Goal: Task Accomplishment & Management: Use online tool/utility

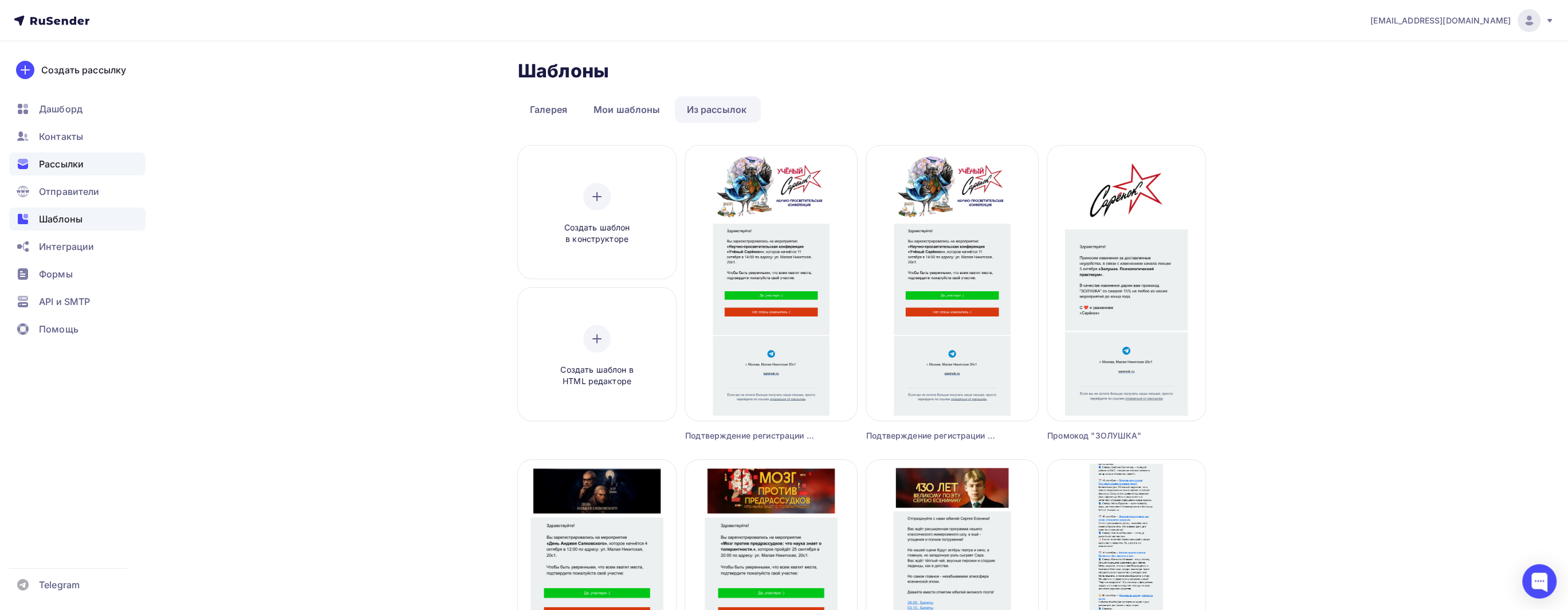
click at [114, 172] on div "Рассылки" at bounding box center [77, 164] width 136 height 23
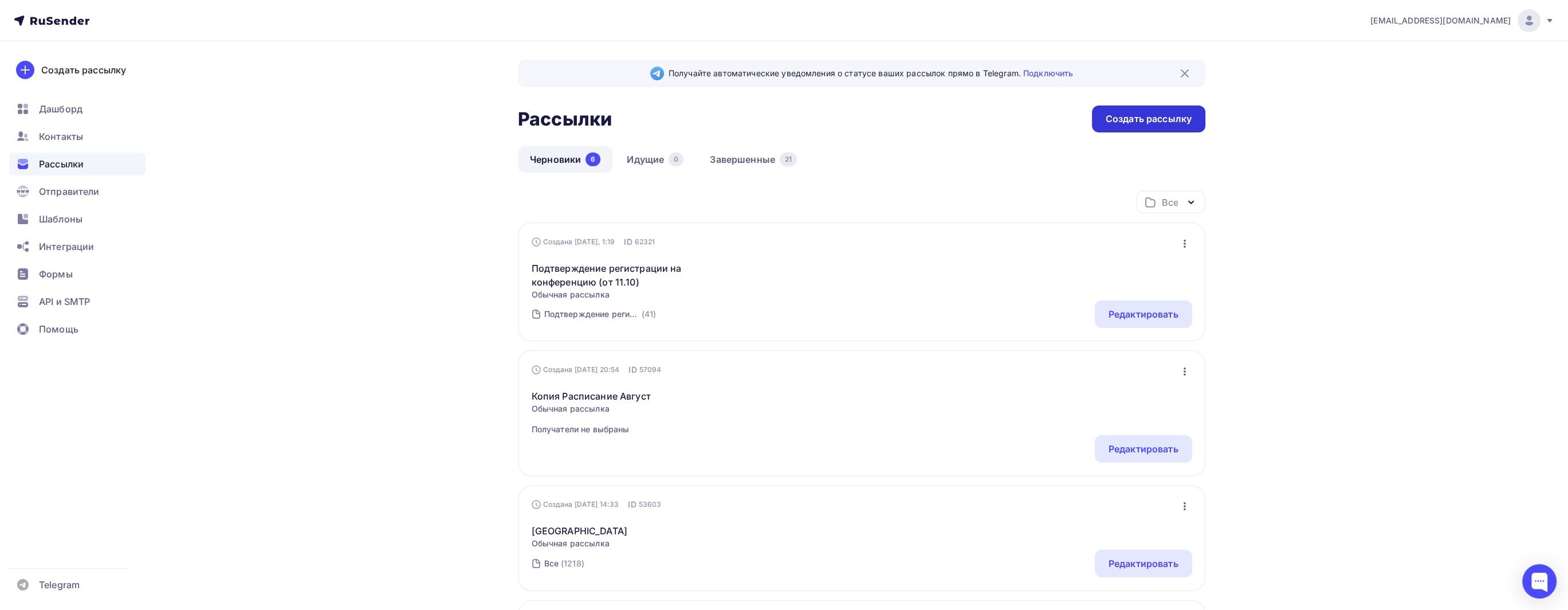
click at [1144, 118] on div "Создать рассылку" at bounding box center [1148, 119] width 86 height 13
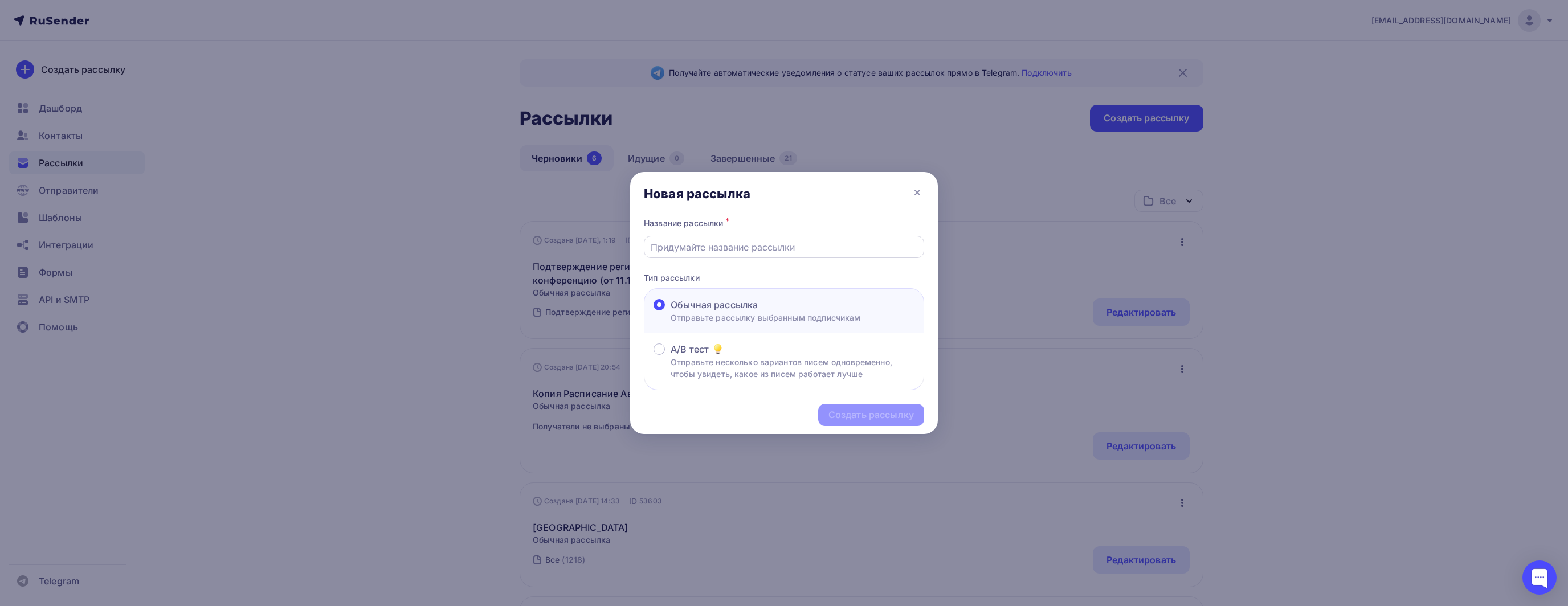
click at [740, 241] on input "text" at bounding box center [784, 247] width 267 height 14
type input "Ф"
type input "Рассылка ссылки на стрим конференции"
click at [886, 416] on div "Создать рассылку" at bounding box center [871, 415] width 86 height 13
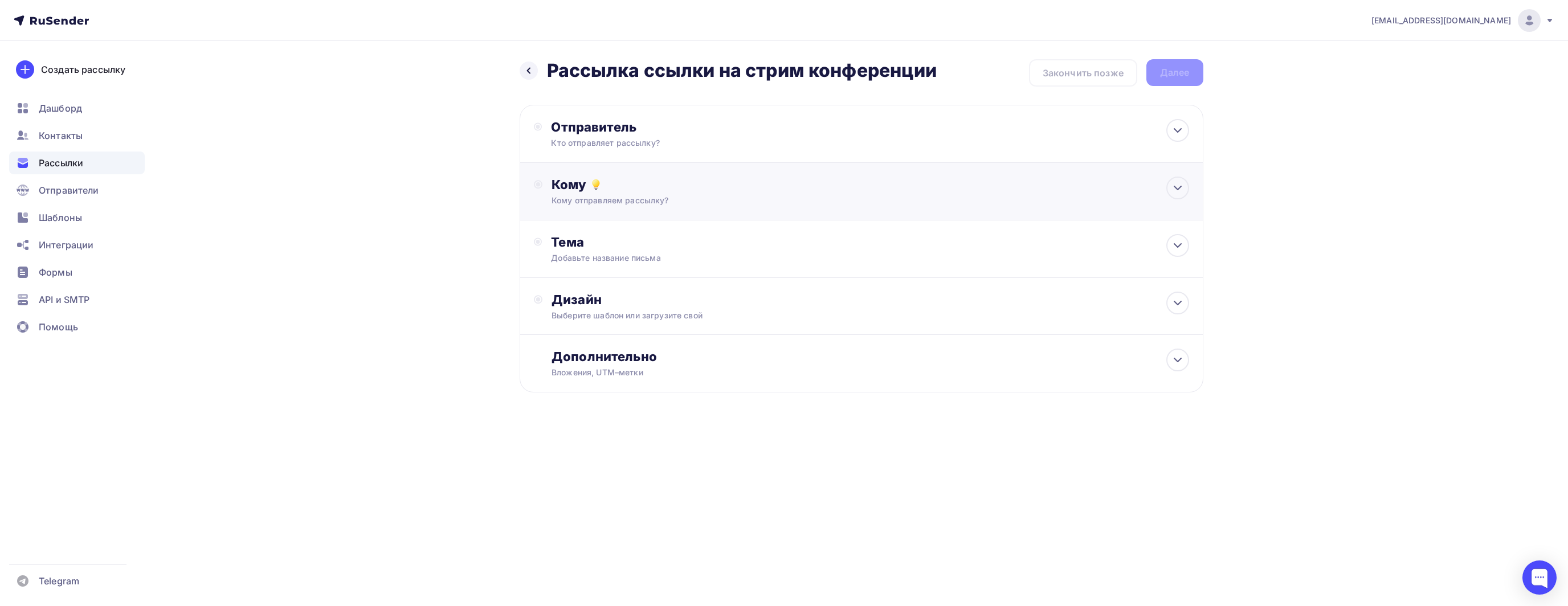
click at [616, 195] on div "Кому отправляем рассылку?" at bounding box center [838, 201] width 574 height 11
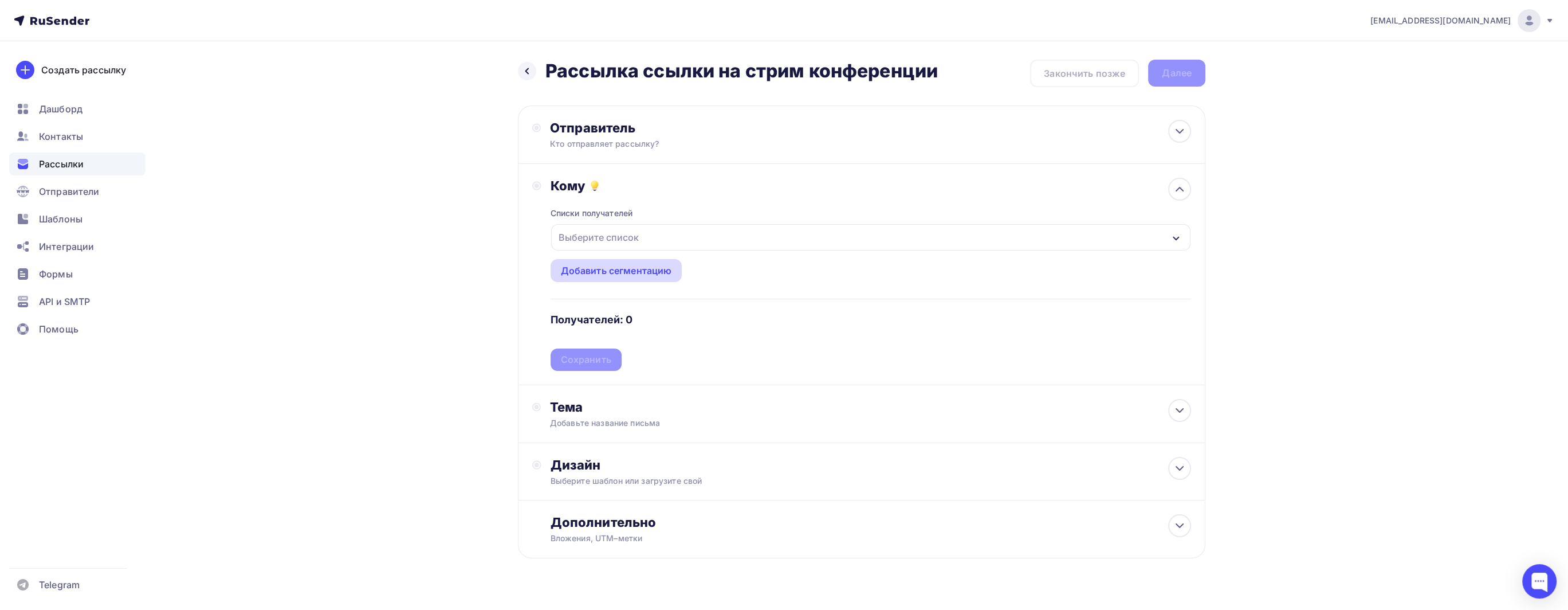
click at [632, 271] on div "Добавить сегментацию" at bounding box center [616, 270] width 111 height 14
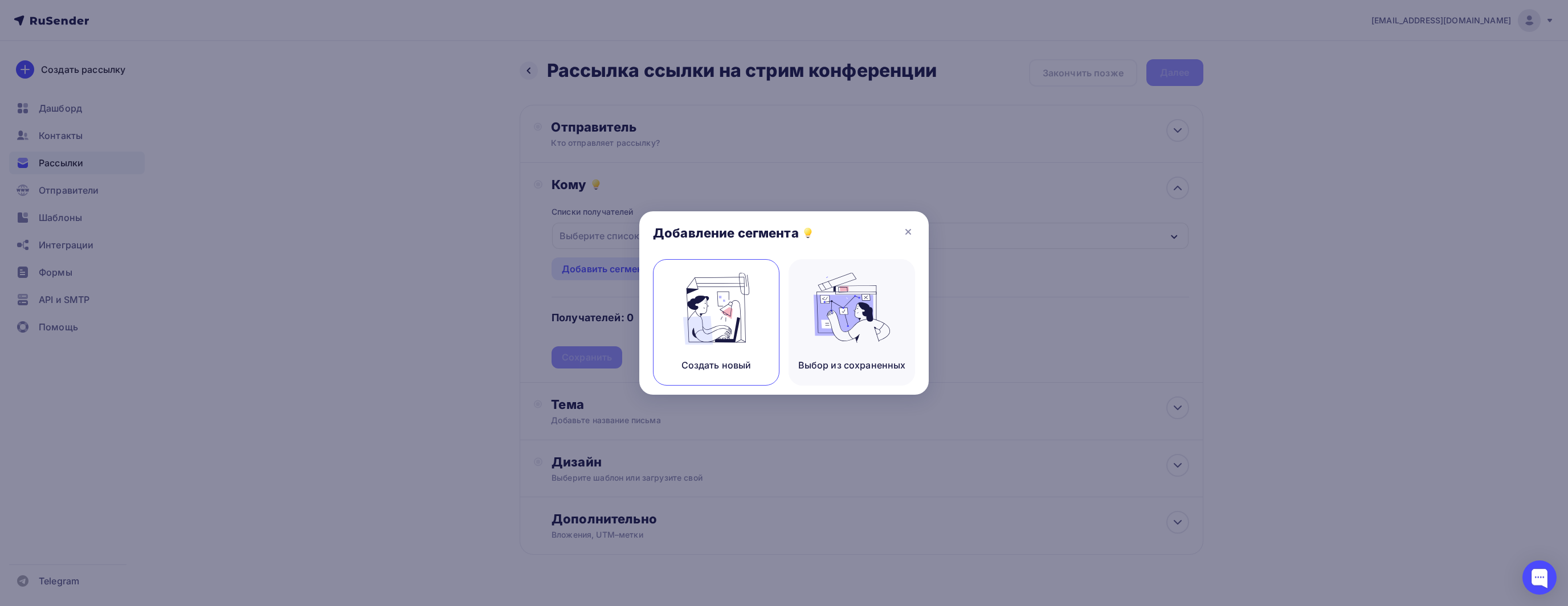
click at [689, 320] on img at bounding box center [716, 309] width 76 height 72
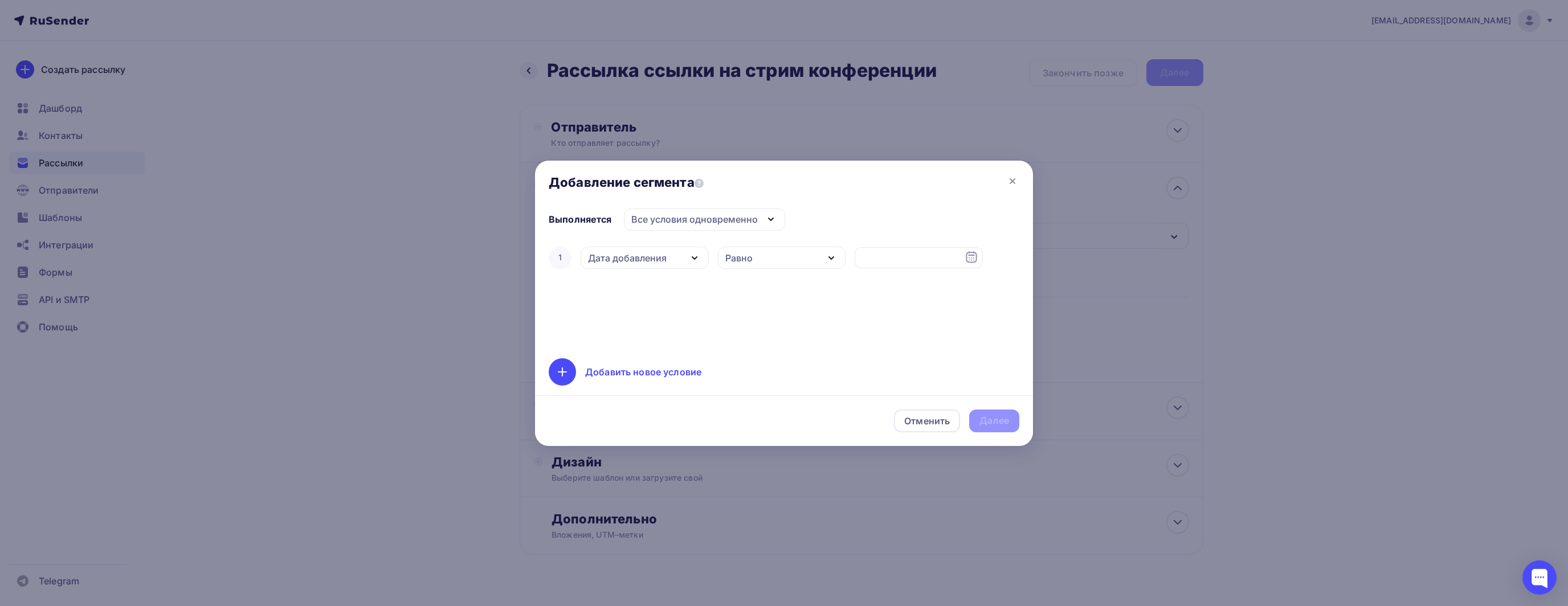
click at [93, 135] on div at bounding box center [784, 303] width 1568 height 606
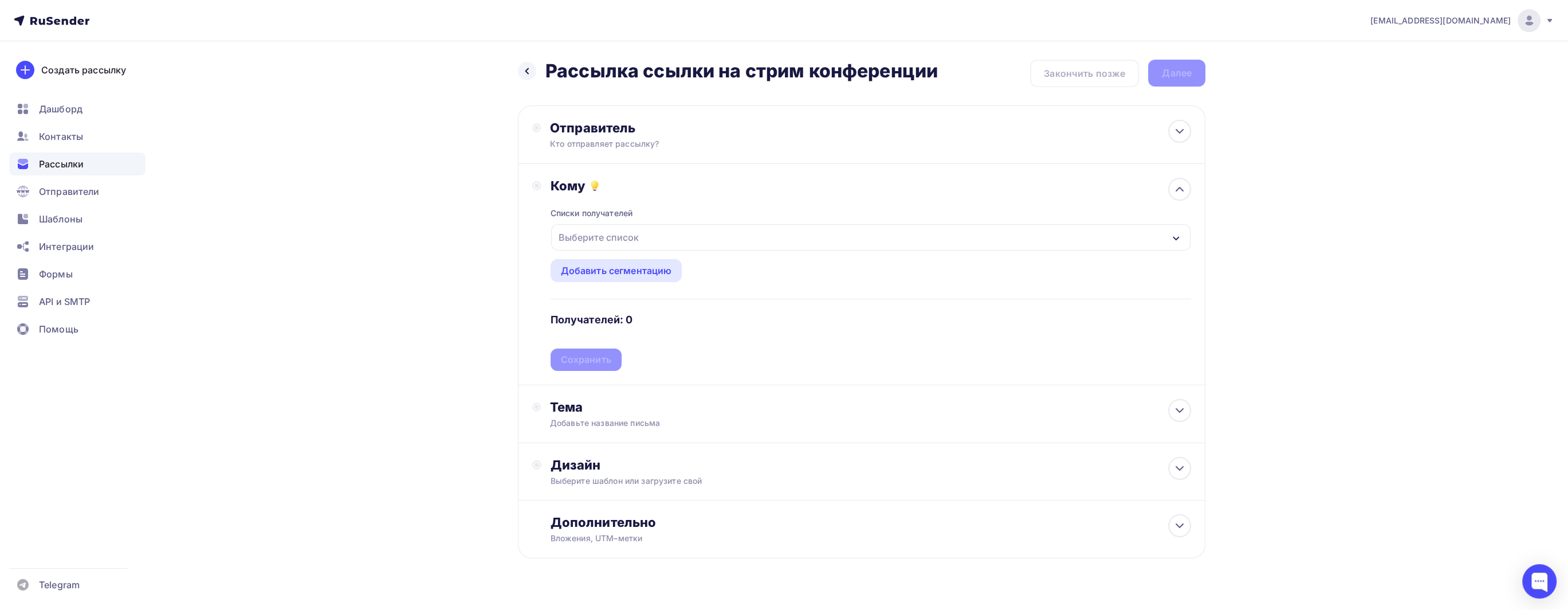
click at [641, 239] on div "Выберите список" at bounding box center [598, 237] width 89 height 21
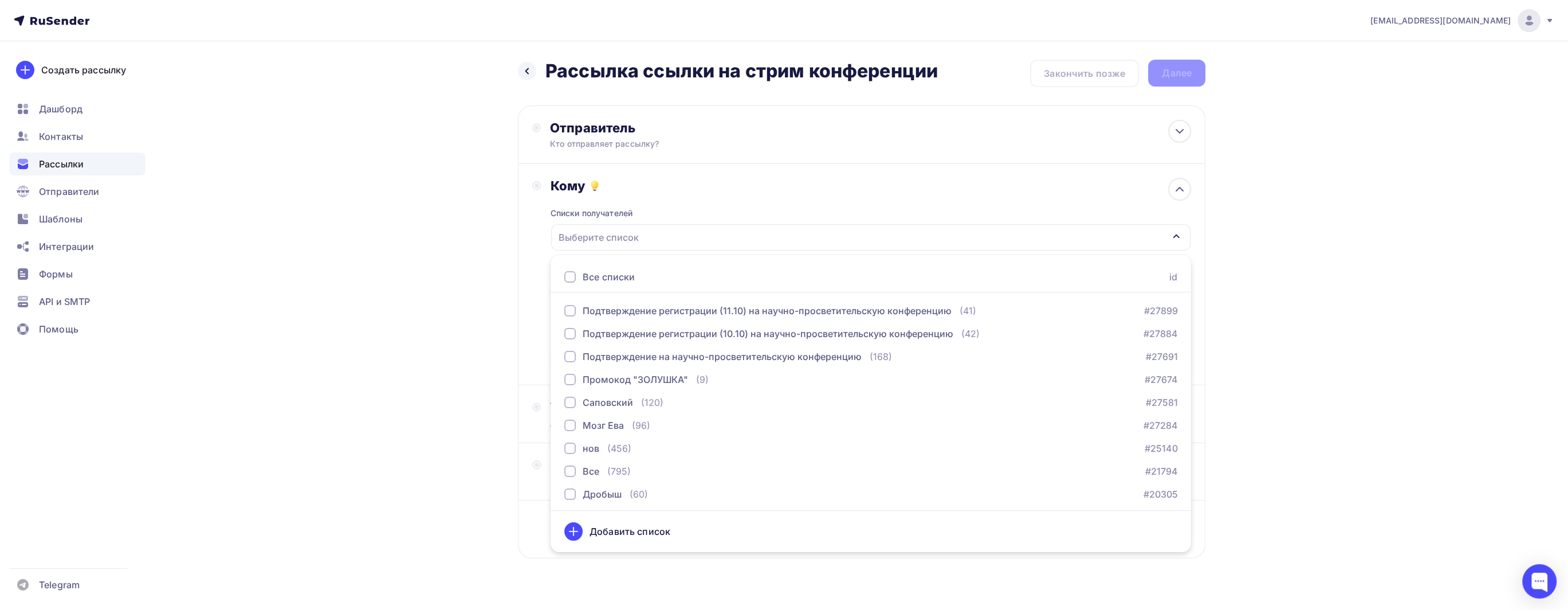
drag, startPoint x: 332, startPoint y: 184, endPoint x: 267, endPoint y: 119, distance: 91.9
click at [329, 178] on div "Назад Рассылка ссылки на стрим конференции Рассылка ссылки на стрим конференции…" at bounding box center [784, 337] width 939 height 591
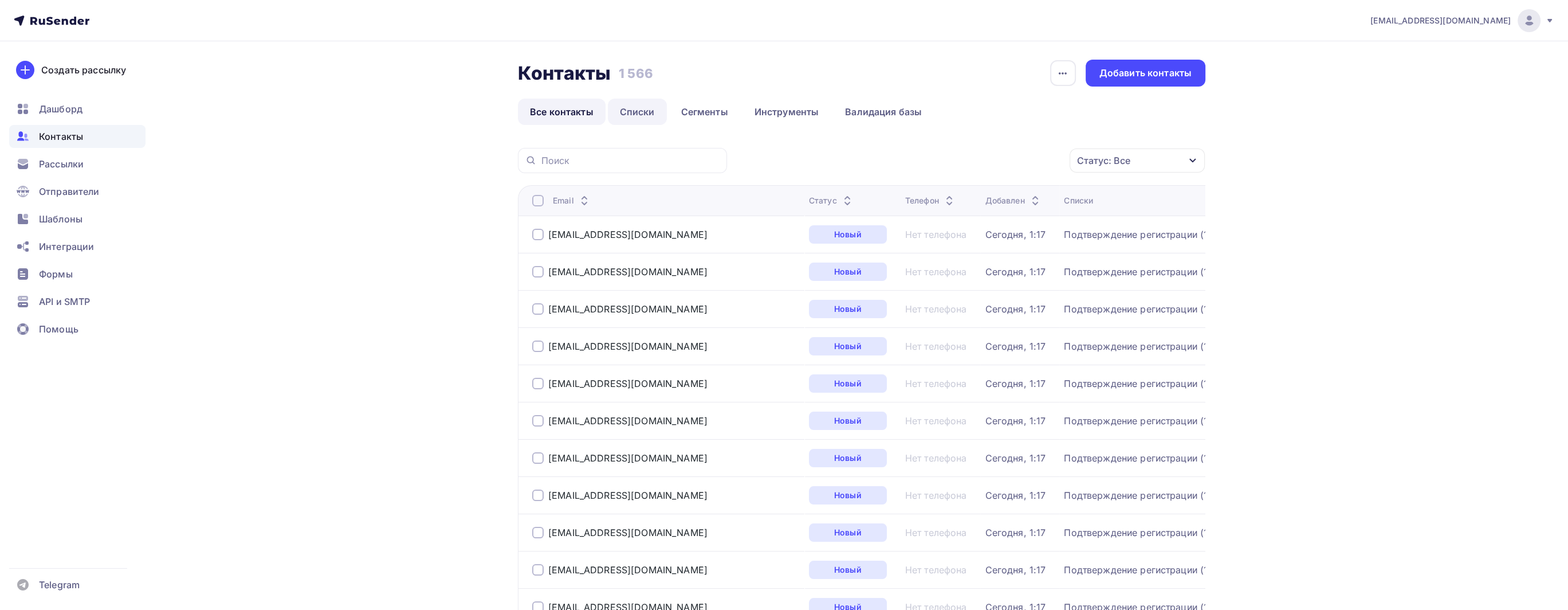
click at [635, 116] on link "Списки" at bounding box center [637, 112] width 59 height 26
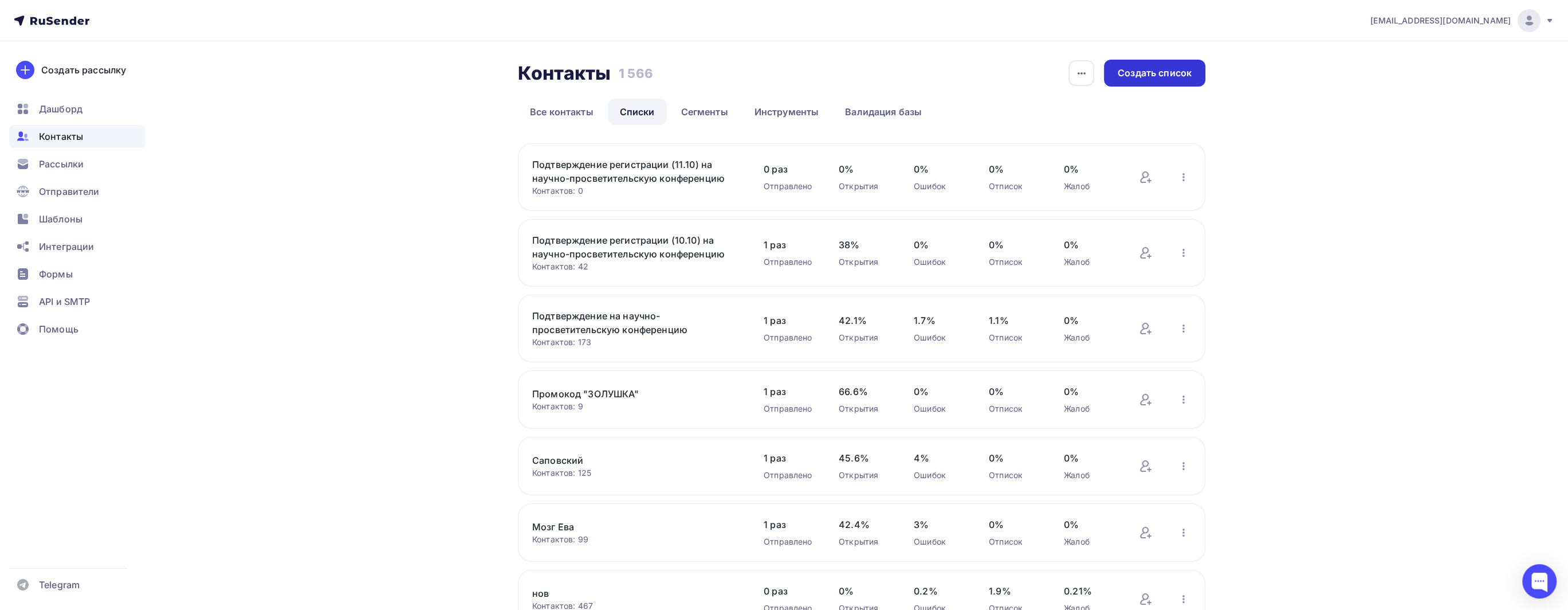
click at [1136, 75] on div "Создать список" at bounding box center [1154, 73] width 74 height 13
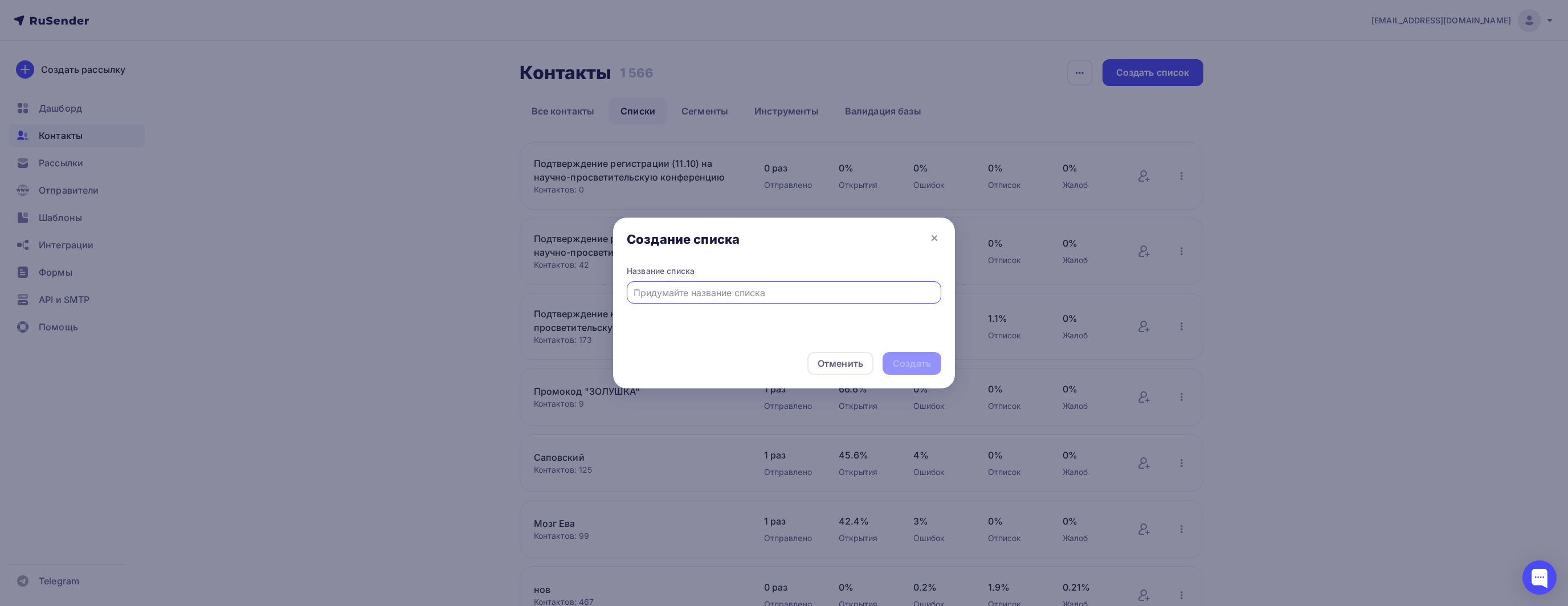
click at [698, 292] on input "text" at bounding box center [784, 293] width 301 height 14
type input "Зарегистрировавшиеся на онлайн трансляцию"
click at [931, 366] on div "Создать" at bounding box center [912, 363] width 59 height 22
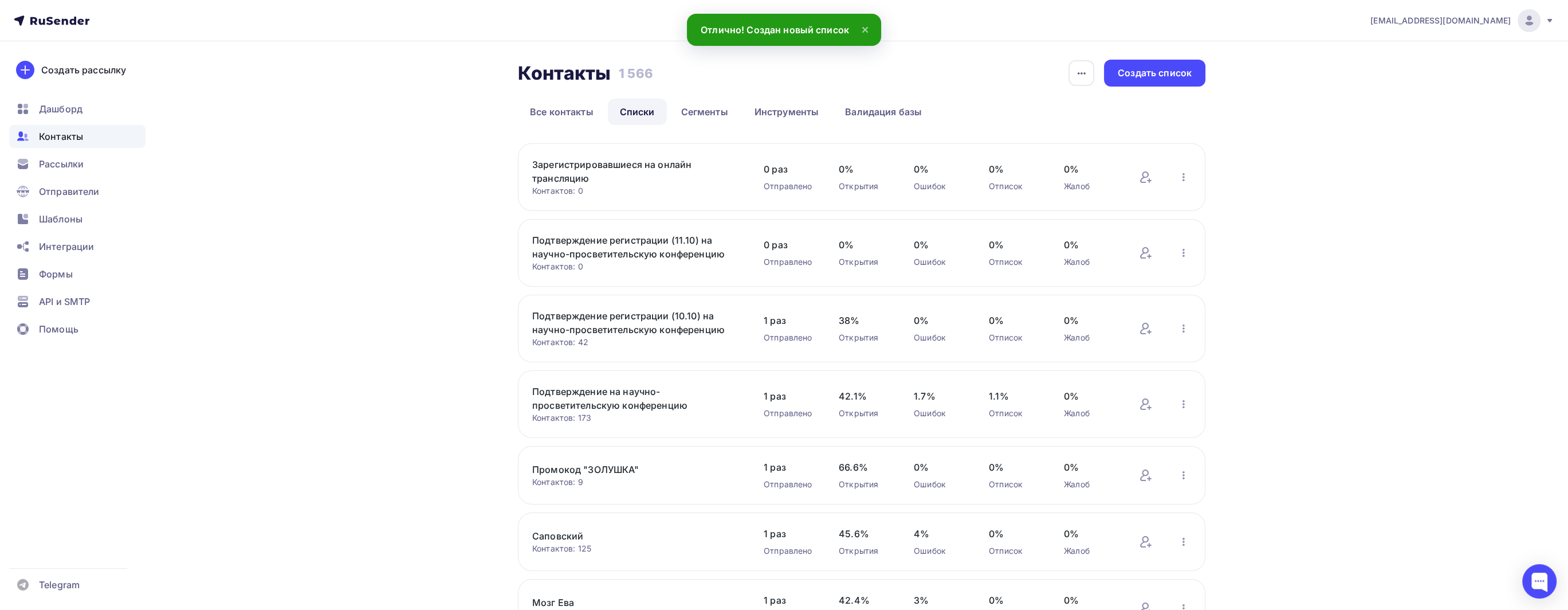
click at [578, 153] on div "Зарегистрировавшиеся на онлайн трансляцию Контактов: 0 Добавить контакты Переим…" at bounding box center [862, 177] width 688 height 68
click at [578, 168] on link "Зарегистрировавшиеся на онлайн трансляцию" at bounding box center [630, 172] width 195 height 28
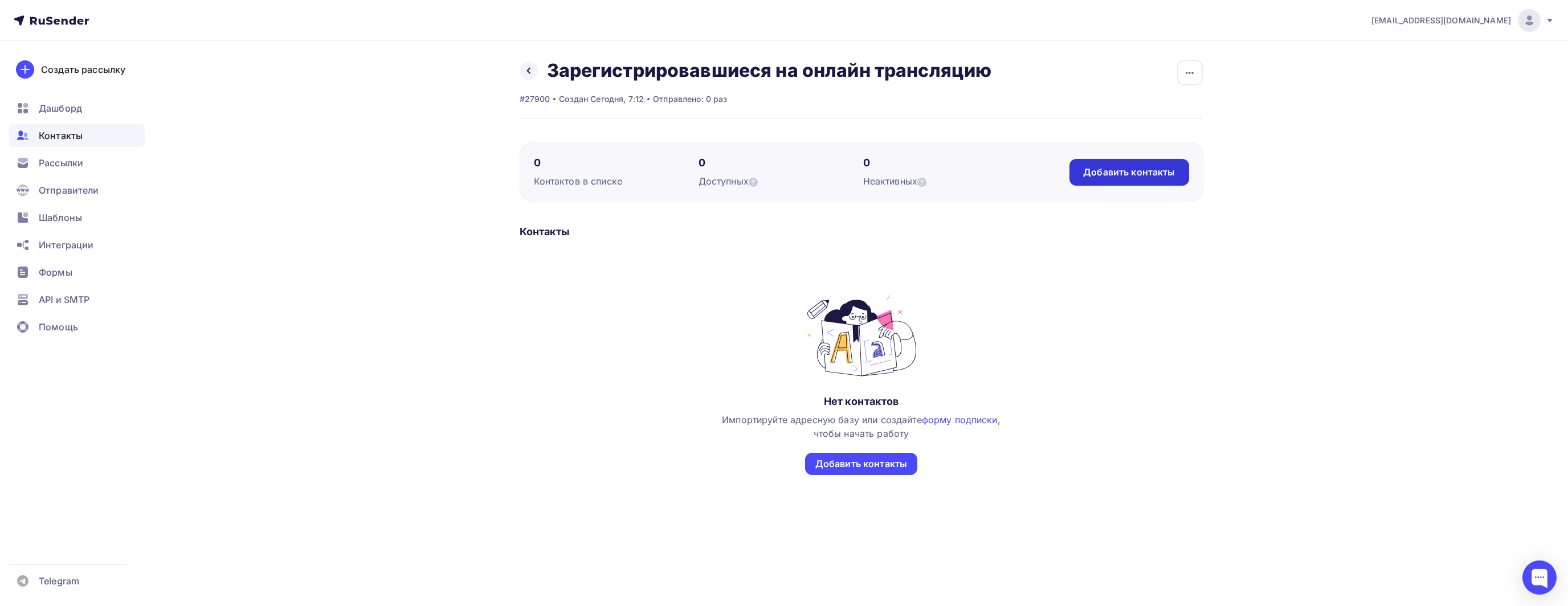
click at [1111, 176] on div "Добавить контакты" at bounding box center [1129, 172] width 92 height 13
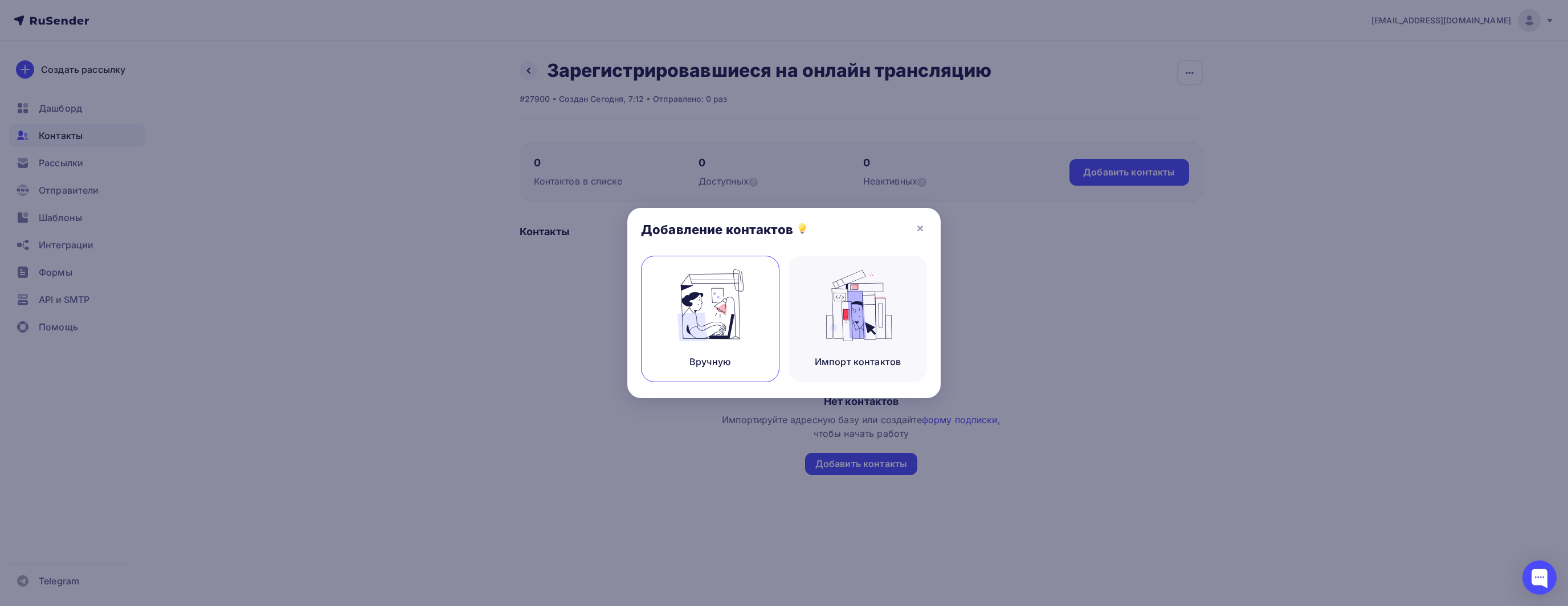
click at [752, 323] on div "Вручную" at bounding box center [710, 319] width 139 height 126
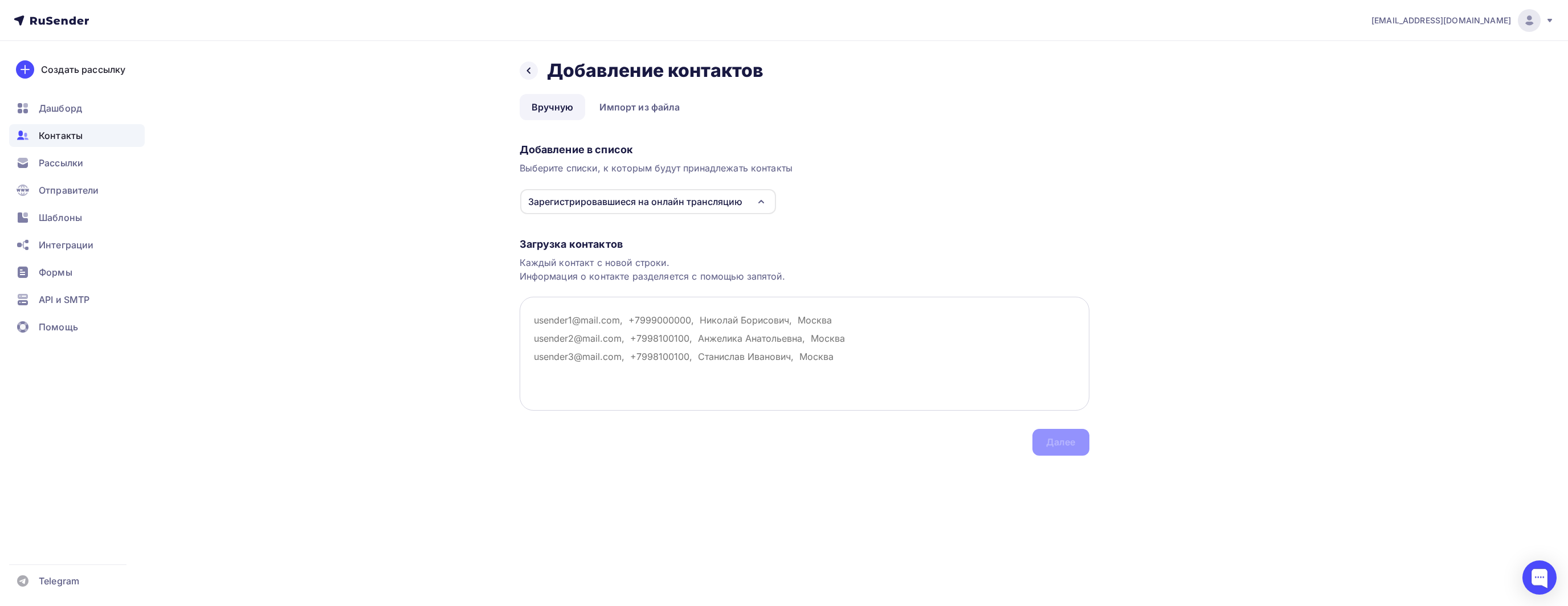
click at [647, 339] on textarea at bounding box center [804, 354] width 570 height 114
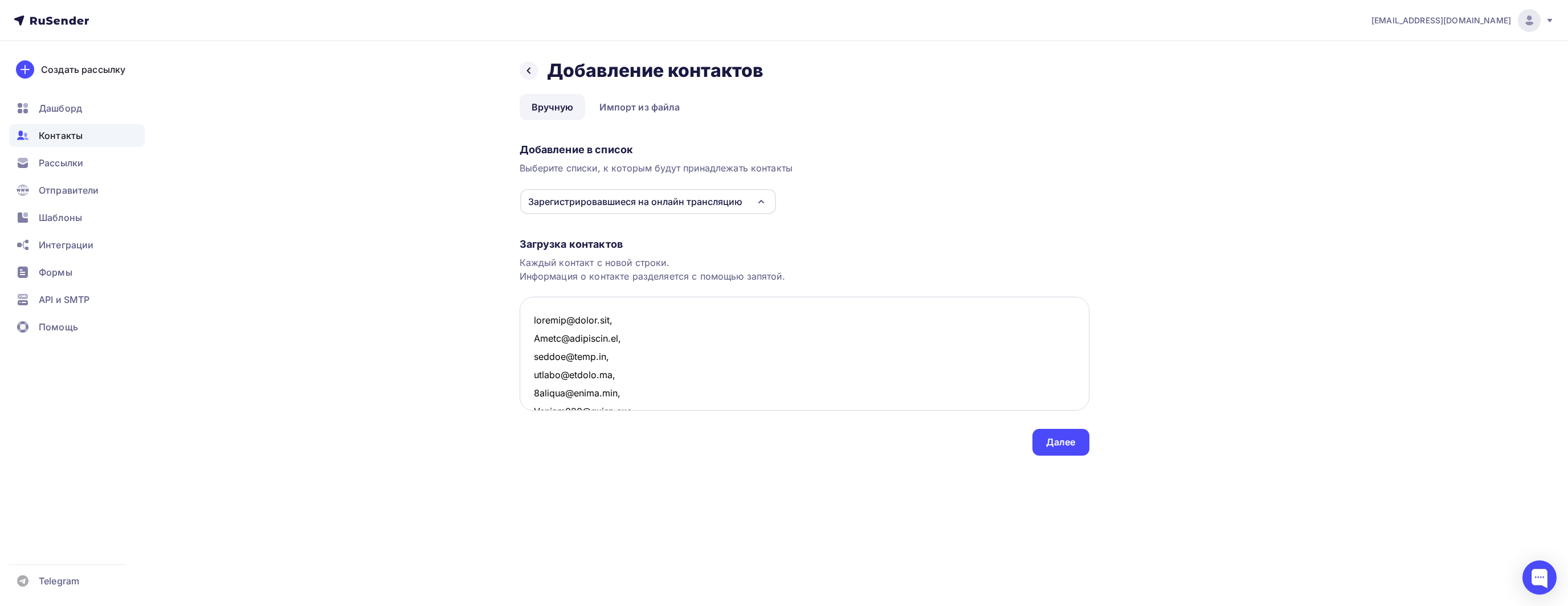
scroll to position [2612, 0]
type textarea "thujzed@gmail.com, Speak@withsarah.ru, gzorgg@mail.ru, thujed@yandex.ru, 7semeo…"
click at [1053, 429] on div "Далее" at bounding box center [1061, 442] width 57 height 27
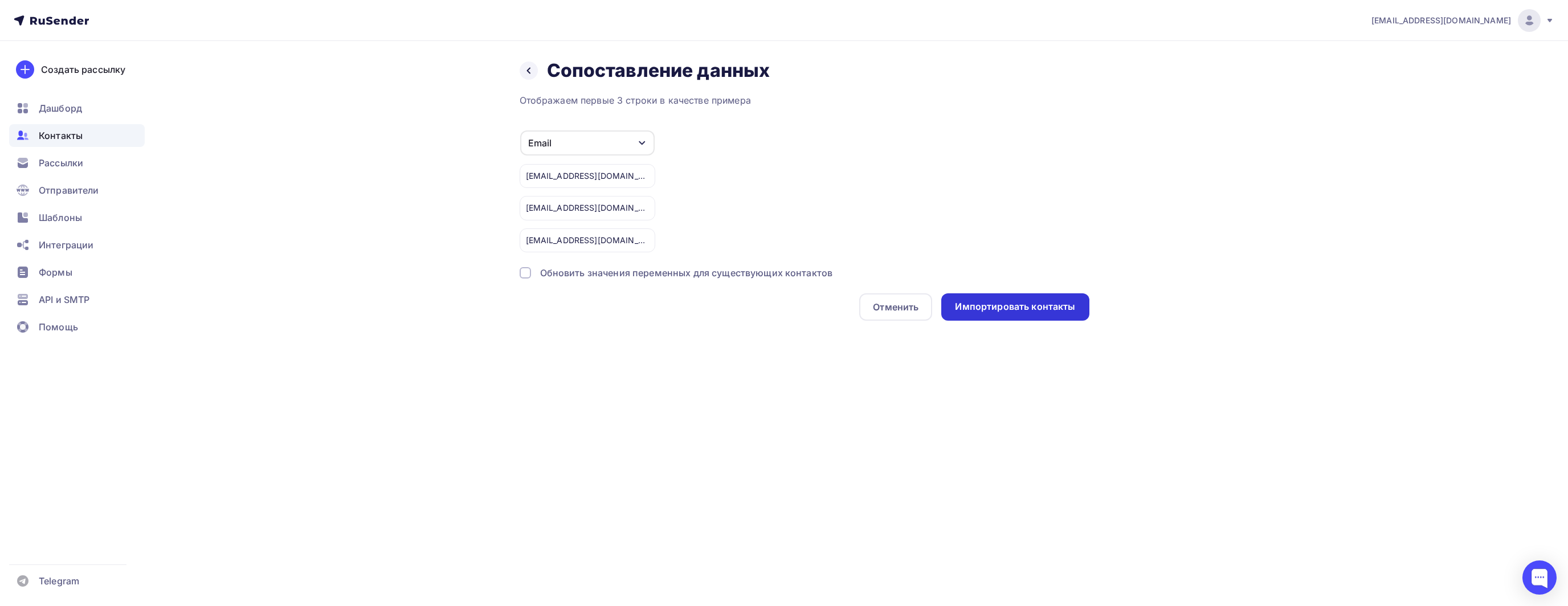
click at [1037, 306] on div "Импортировать контакты" at bounding box center [1015, 306] width 120 height 13
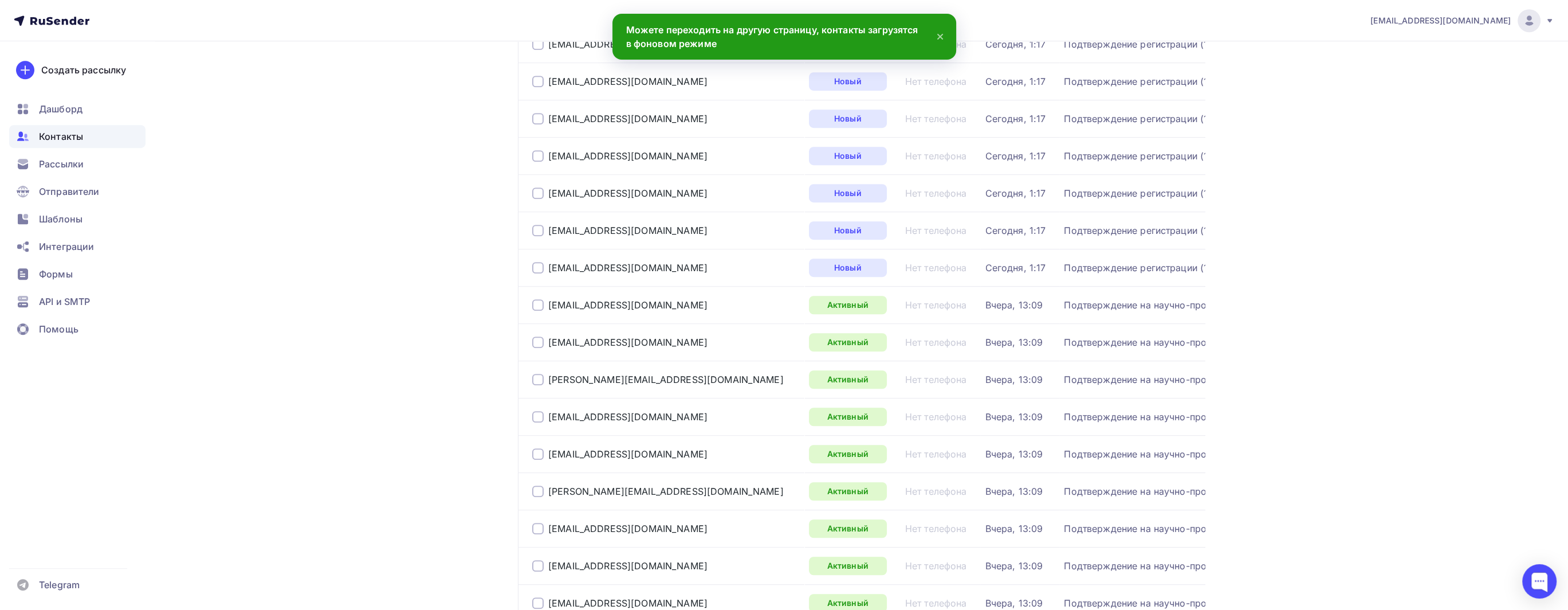
scroll to position [1589, 0]
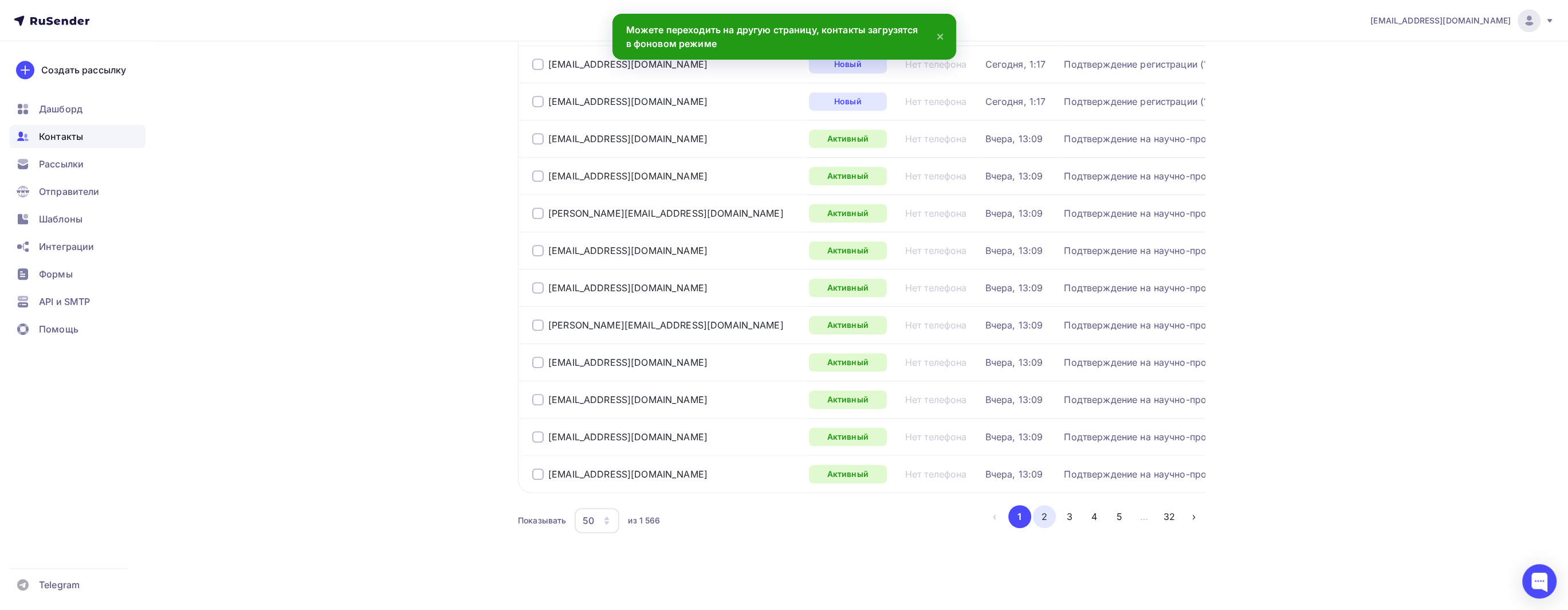
click at [1045, 514] on button "2" at bounding box center [1044, 516] width 23 height 23
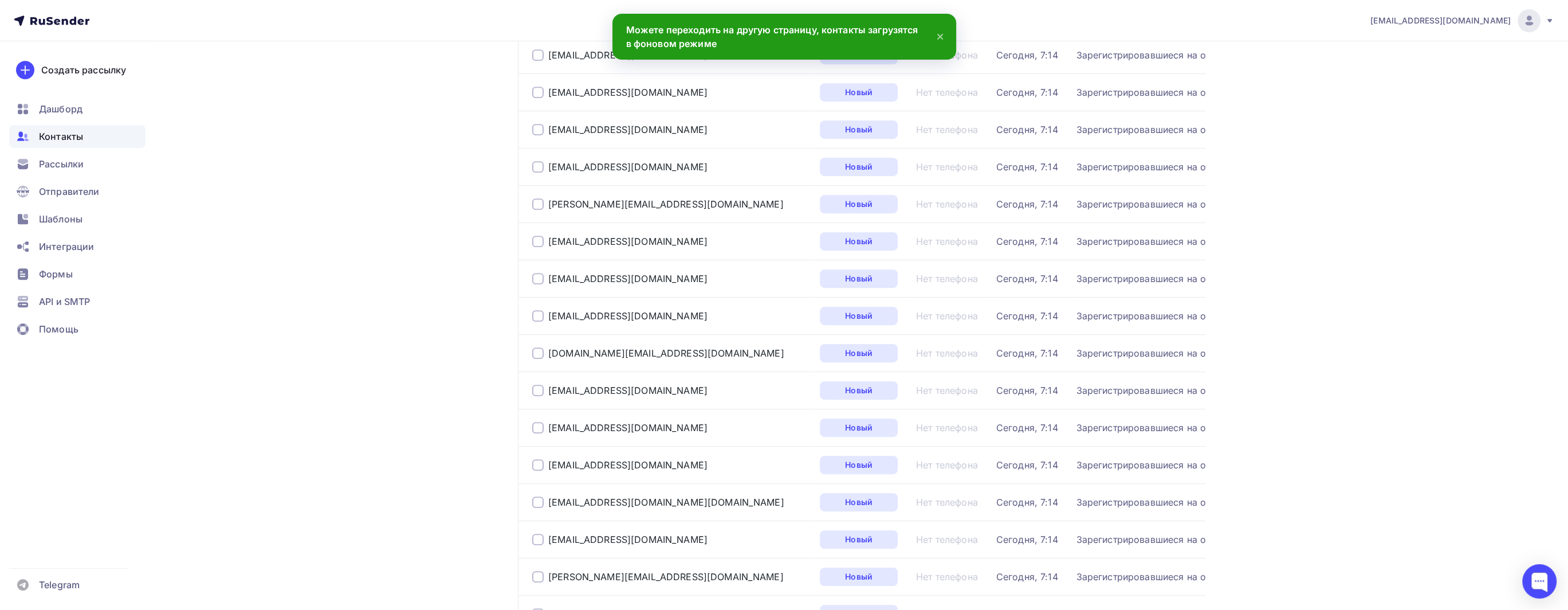
scroll to position [1351, 0]
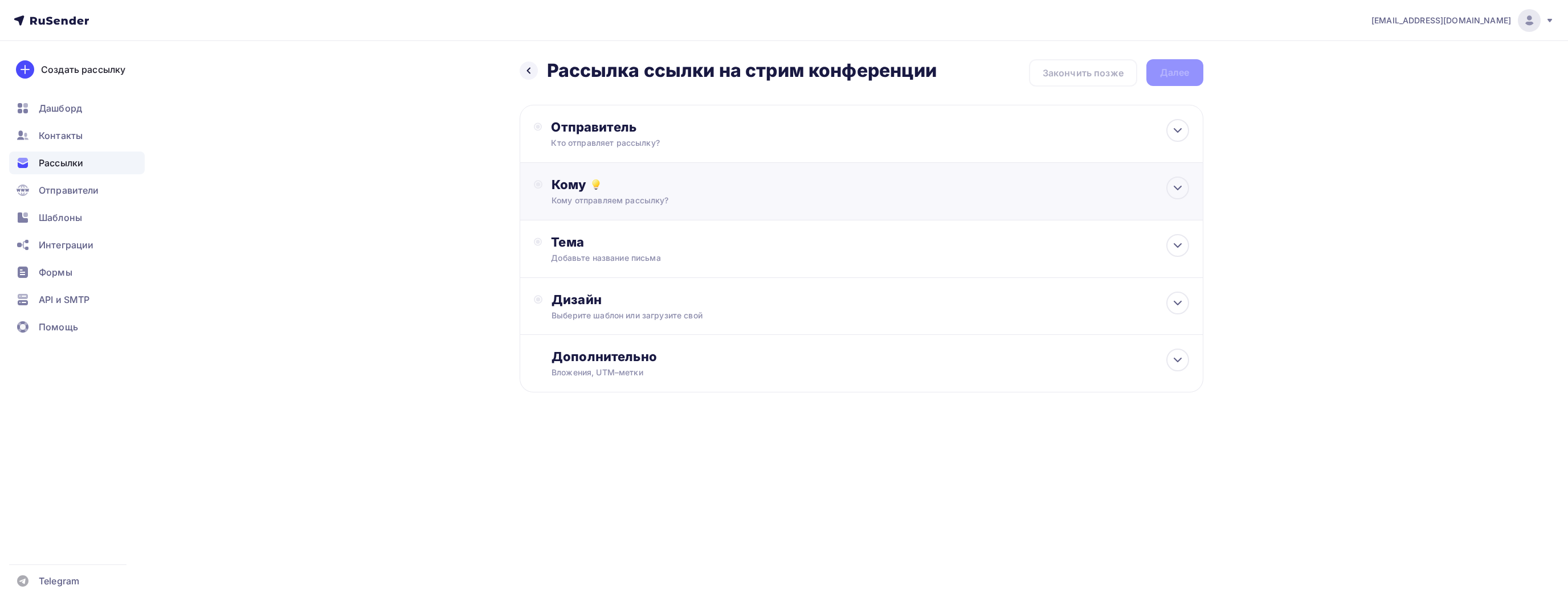
click at [656, 185] on div "Кому" at bounding box center [869, 185] width 637 height 16
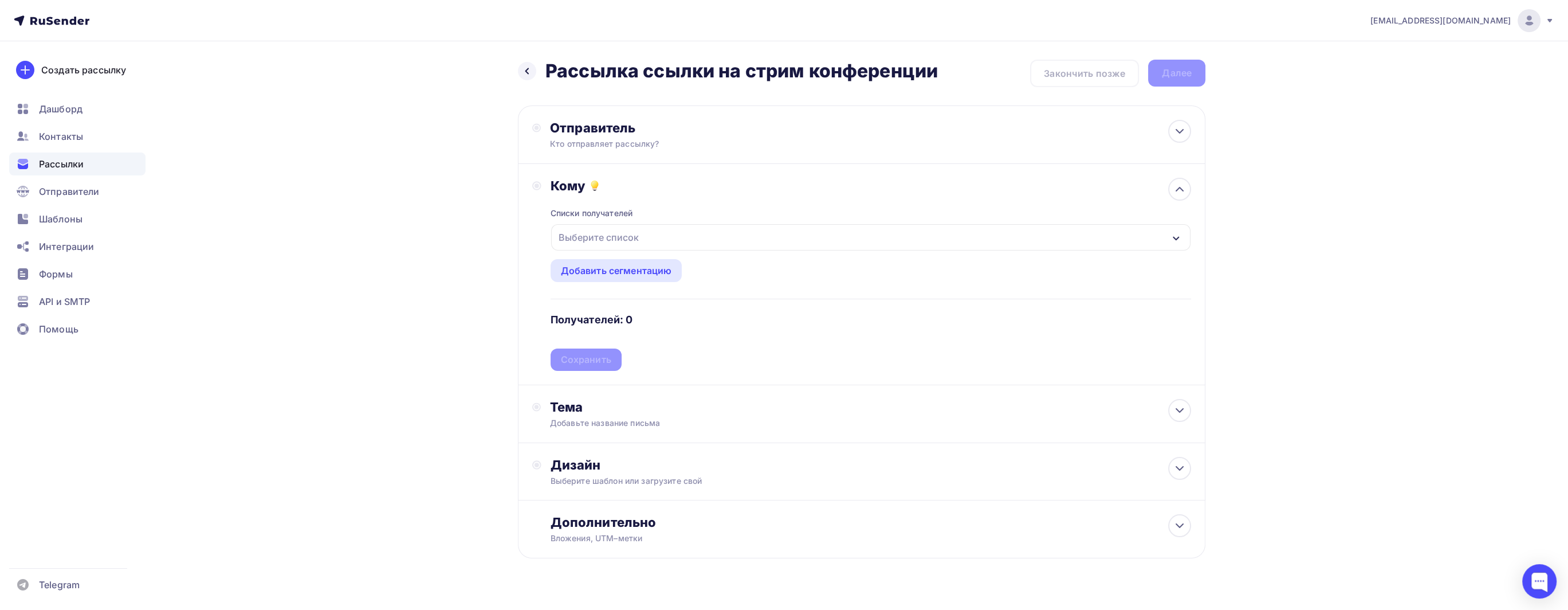
click at [716, 234] on div "Выберите список" at bounding box center [870, 237] width 639 height 26
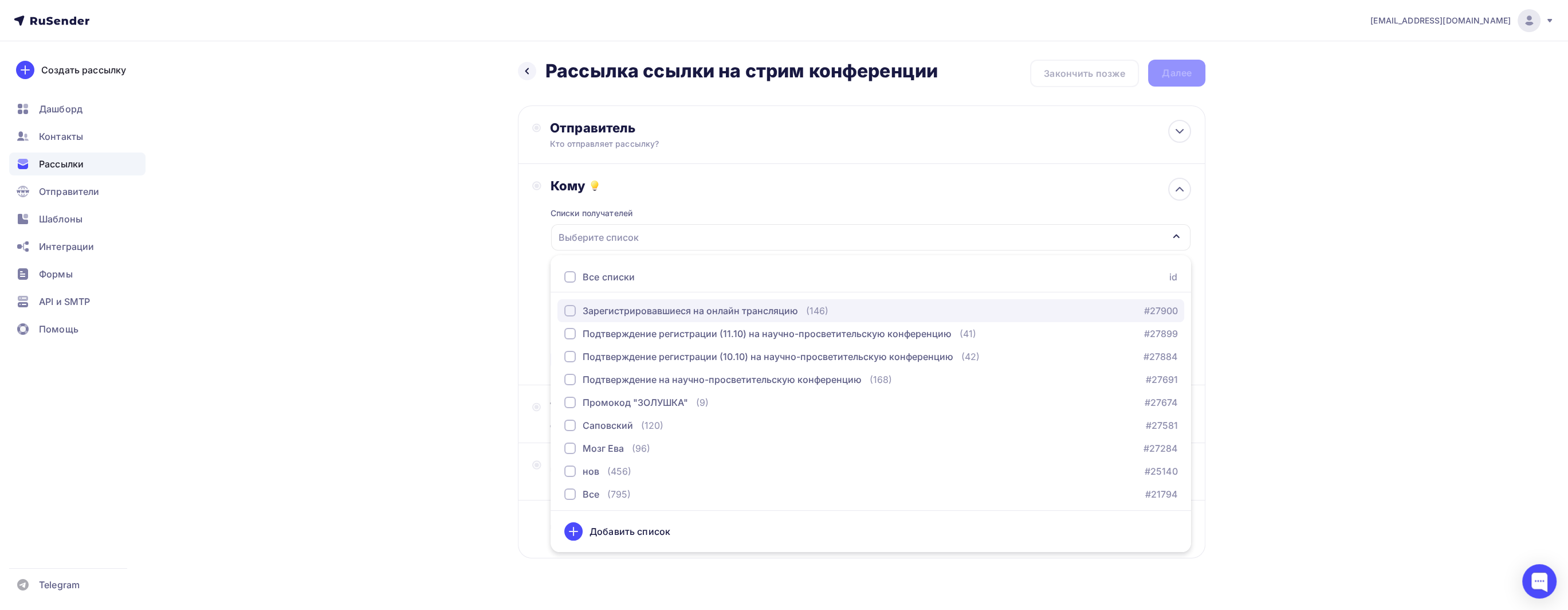
click at [763, 307] on div "Зарегистрировавшиеся на онлайн трансляцию" at bounding box center [690, 311] width 216 height 14
click at [417, 262] on div "Назад Рассылка ссылки на стрим конференции Рассылка ссылки на стрим конференции…" at bounding box center [784, 337] width 939 height 591
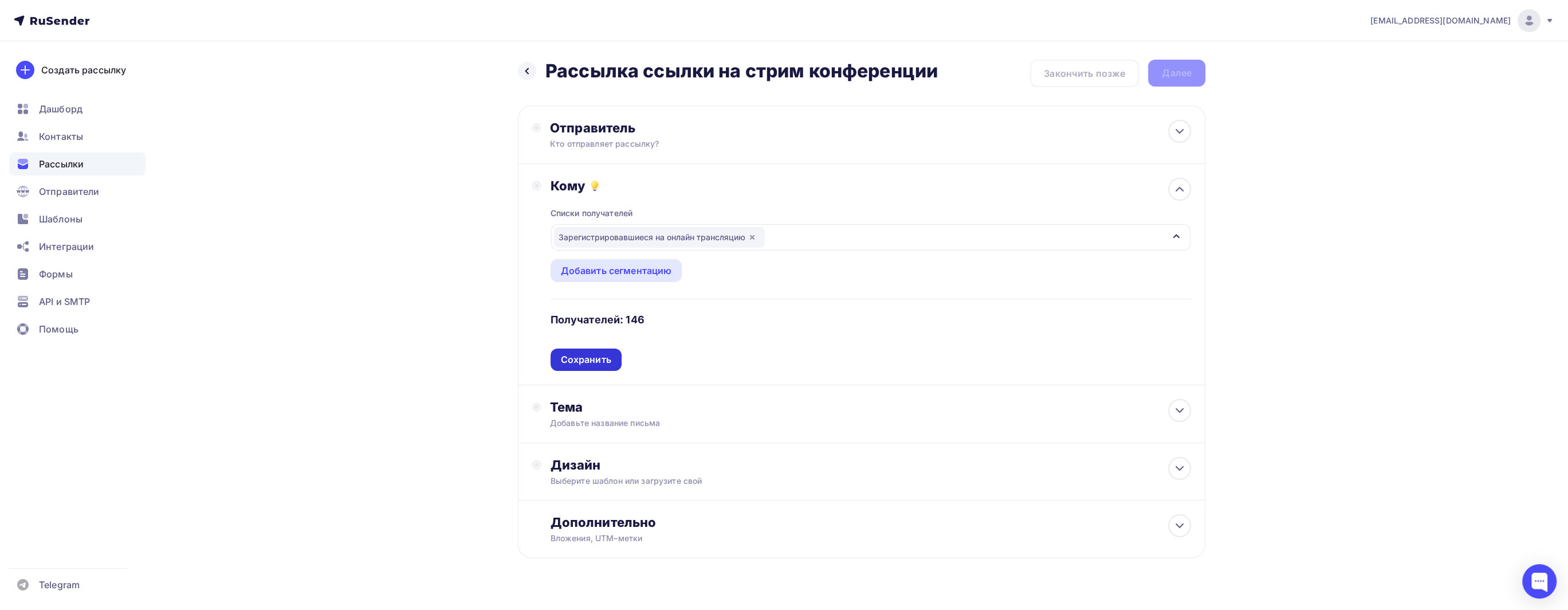
click at [599, 360] on div "Сохранить" at bounding box center [586, 360] width 50 height 13
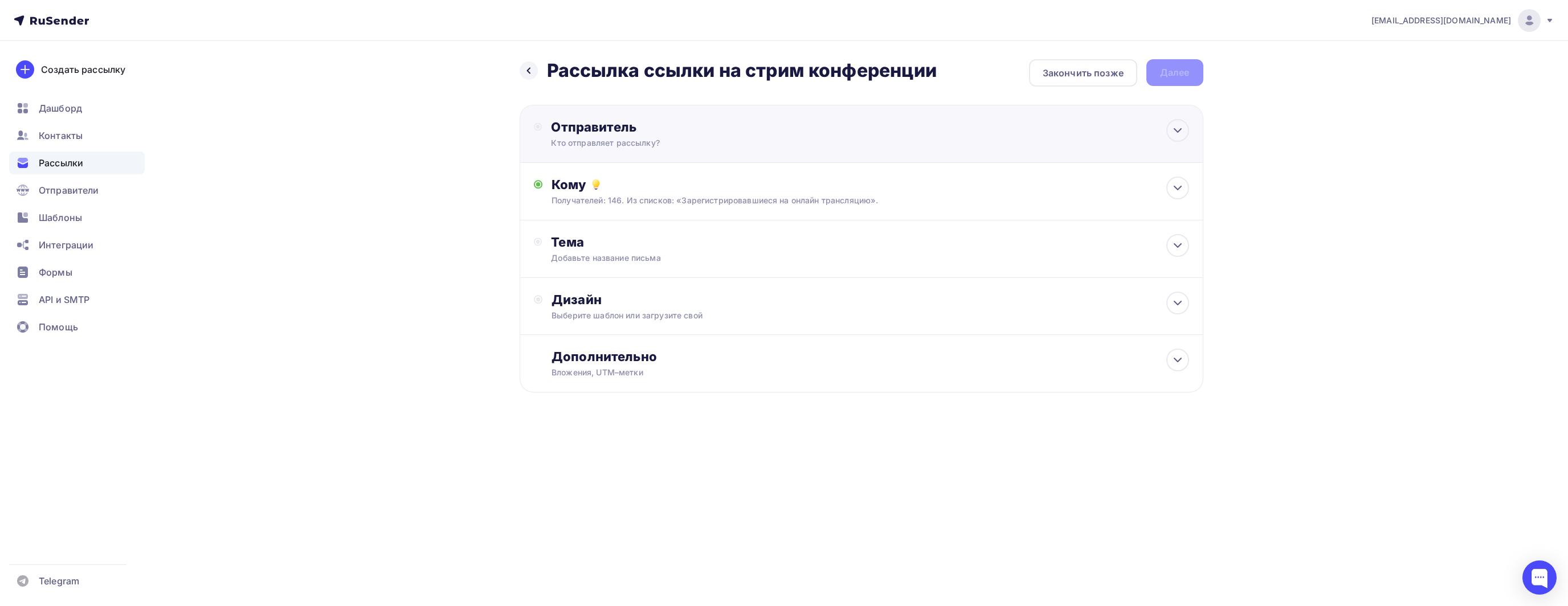
click at [618, 142] on div "Кто отправляет рассылку?" at bounding box center [661, 143] width 222 height 11
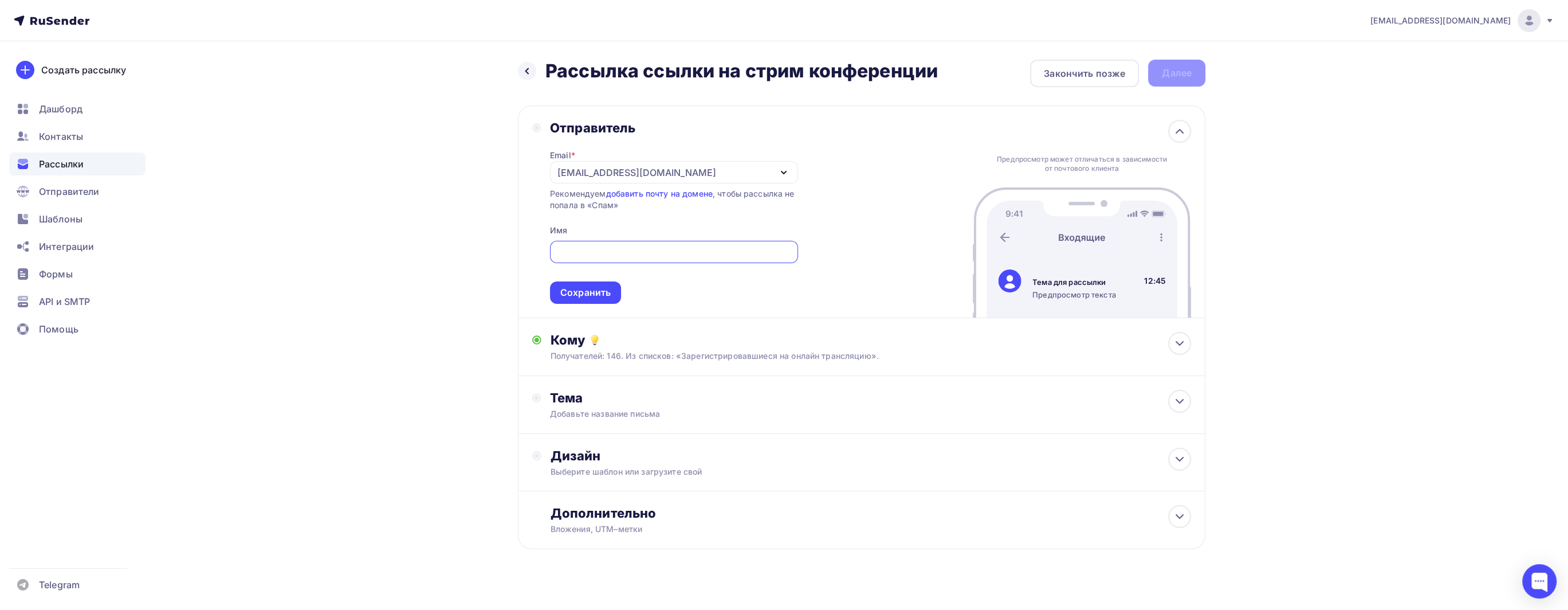
click at [620, 169] on div "[EMAIL_ADDRESS][DOMAIN_NAME]" at bounding box center [637, 172] width 158 height 14
click at [629, 197] on link "info@sarenok.ru" at bounding box center [674, 206] width 234 height 23
drag, startPoint x: 644, startPoint y: 239, endPoint x: 649, endPoint y: 255, distance: 16.8
click at [645, 243] on span "Сохранить" at bounding box center [674, 270] width 248 height 68
click at [657, 267] on span "Сохранить" at bounding box center [674, 270] width 248 height 68
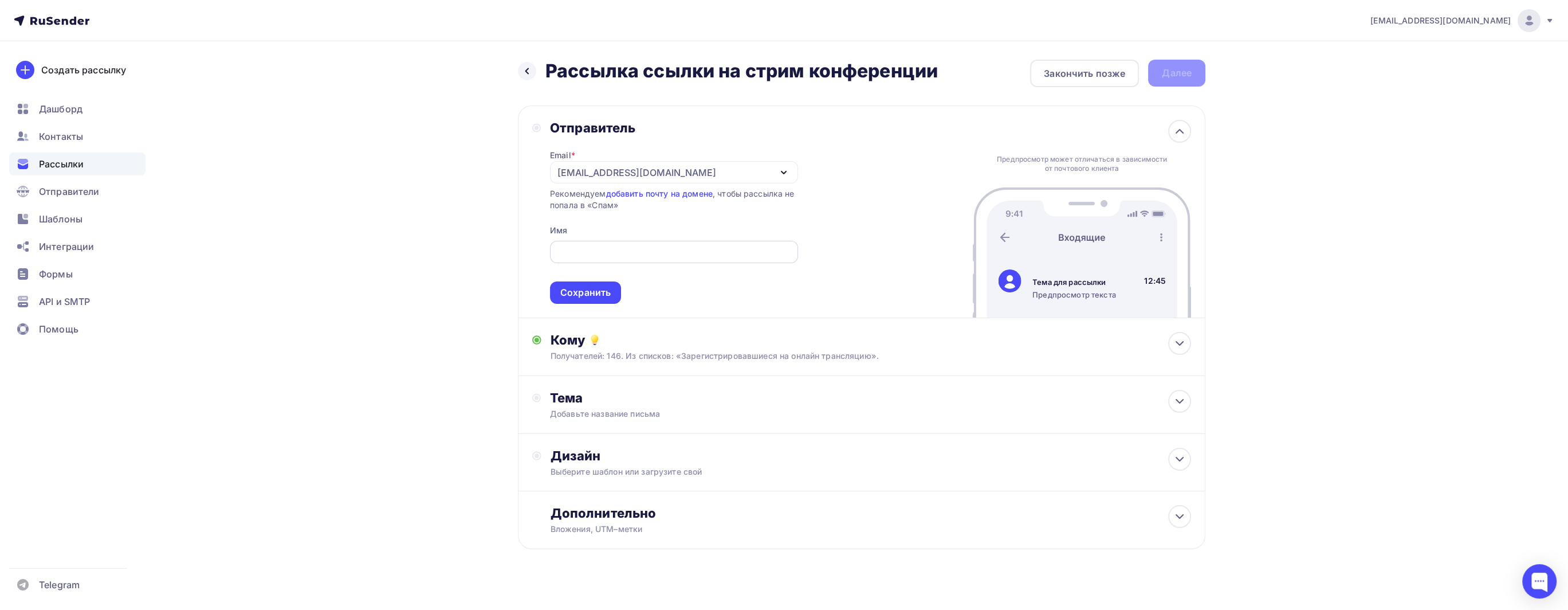
click at [676, 243] on div at bounding box center [674, 252] width 248 height 23
click at [677, 243] on div at bounding box center [674, 252] width 248 height 23
click at [703, 245] on input "text" at bounding box center [674, 252] width 235 height 14
type input "K"
type input "Лекторий Сарёнок"
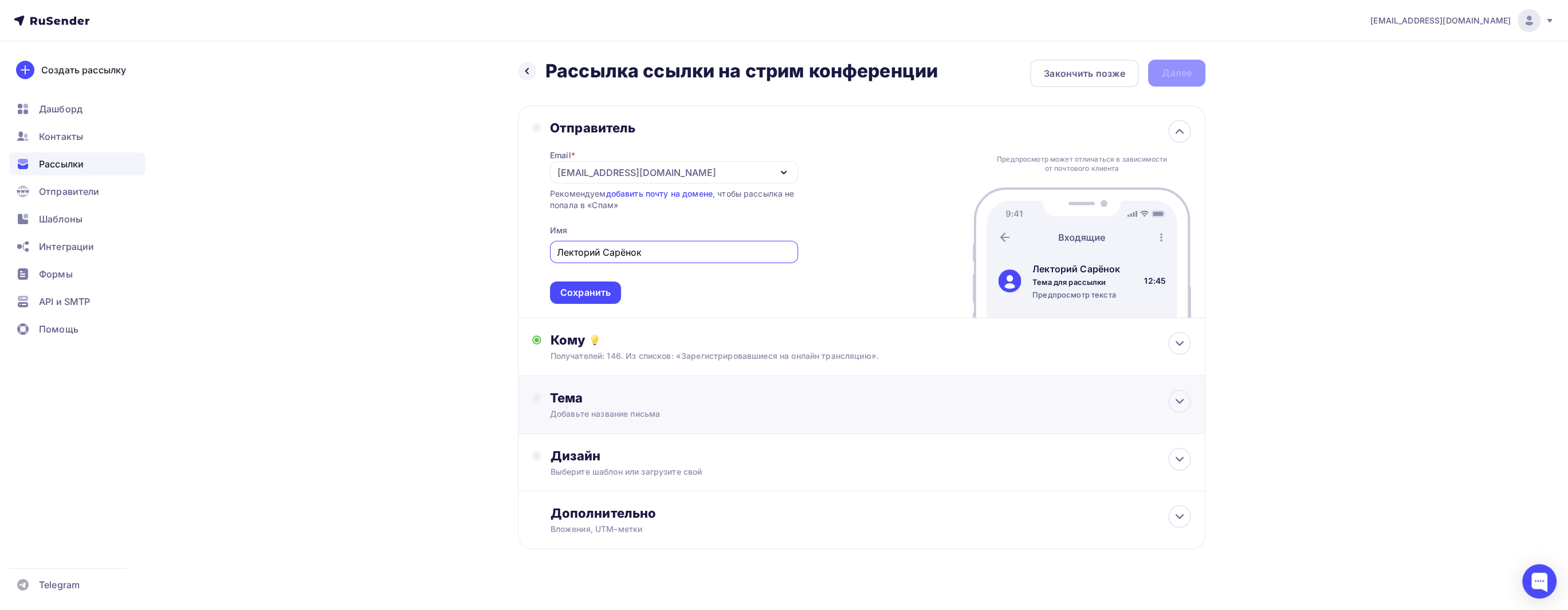
click at [717, 400] on div "Тема" at bounding box center [663, 398] width 226 height 16
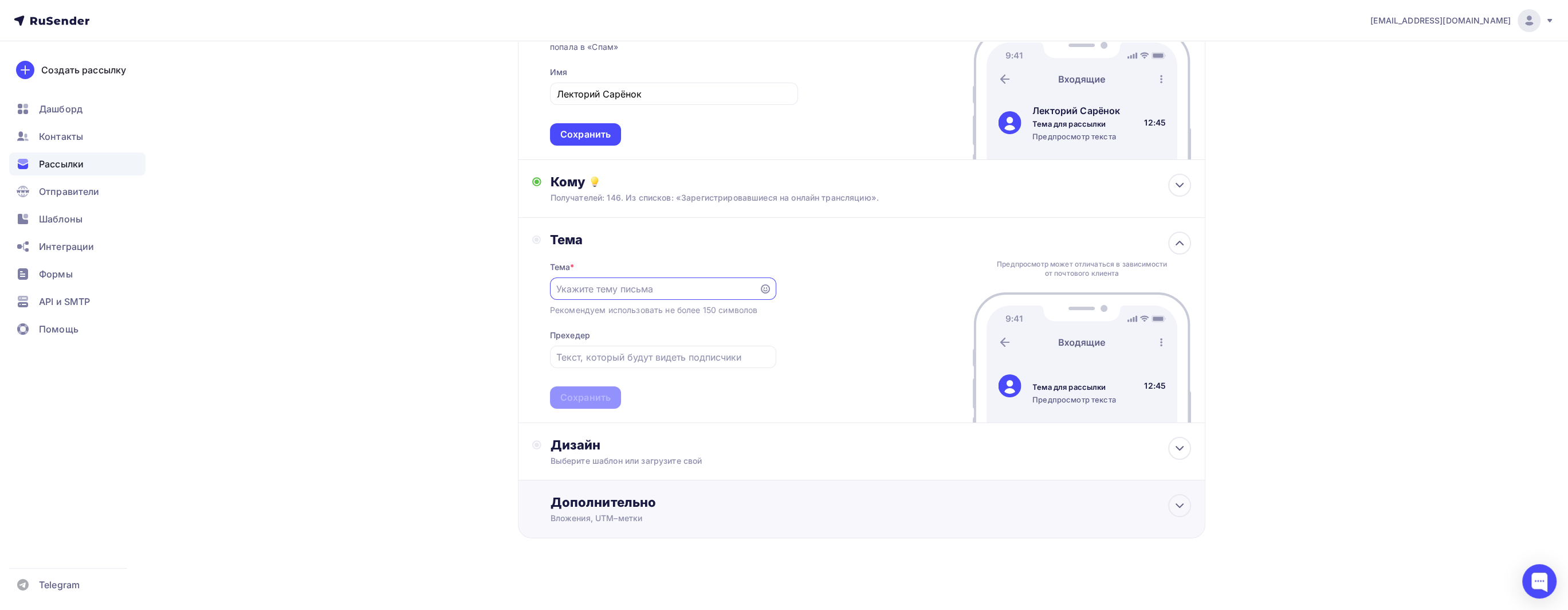
scroll to position [158, 0]
drag, startPoint x: 446, startPoint y: 327, endPoint x: 593, endPoint y: 301, distance: 149.3
click at [449, 327] on div "Назад Рассылка ссылки на стрим конференции Рассылка ссылки на стрим конференции…" at bounding box center [784, 247] width 939 height 729
drag, startPoint x: 653, startPoint y: 295, endPoint x: 664, endPoint y: 296, distance: 11.0
click at [653, 295] on div at bounding box center [663, 289] width 226 height 23
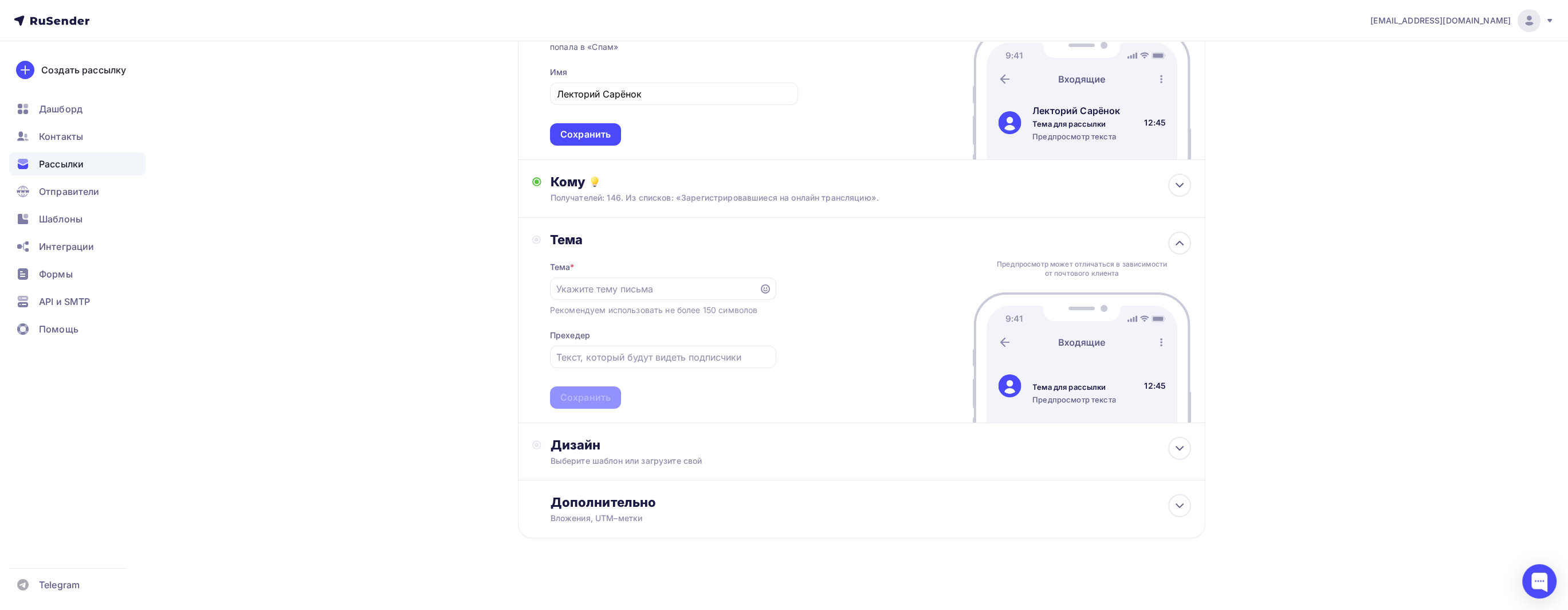
click at [378, 70] on div "Назад Рассылка ссылки на стрим конференции Рассылка ссылки на стрим конференции…" at bounding box center [784, 247] width 939 height 729
click at [630, 294] on input "text" at bounding box center [654, 289] width 196 height 14
paste input "Внимание, товарищ! «Учёный Сарёнок» выходит в эфир!"
type input "Внимание, товарищ! «Учёный Сарёнок» выходит в эфир!"
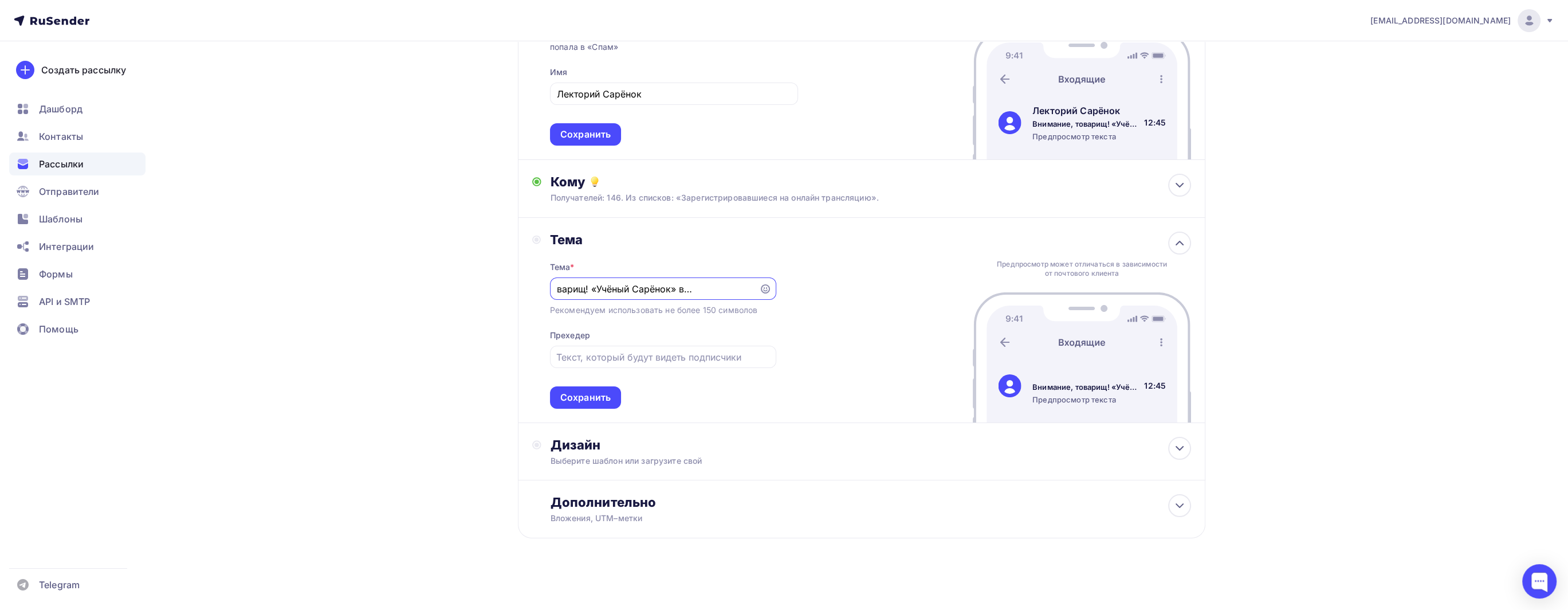
scroll to position [0, 0]
click at [639, 358] on input "text" at bounding box center [662, 357] width 213 height 14
paste input "Подключайтесь к трансляции и занимайте места в первых рядах."
type input "Подключайтесь к трансляции и занимайте места в первых рядах."
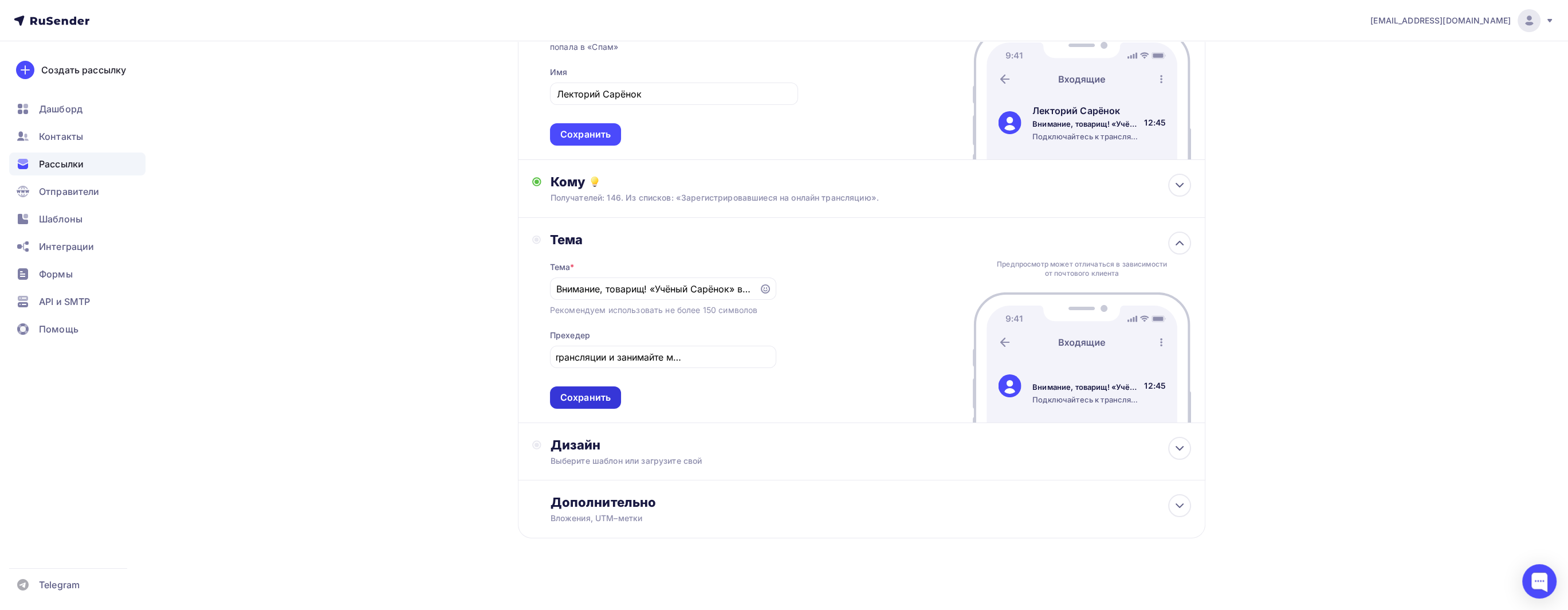
scroll to position [0, 0]
click at [603, 394] on div "Сохранить" at bounding box center [585, 397] width 50 height 13
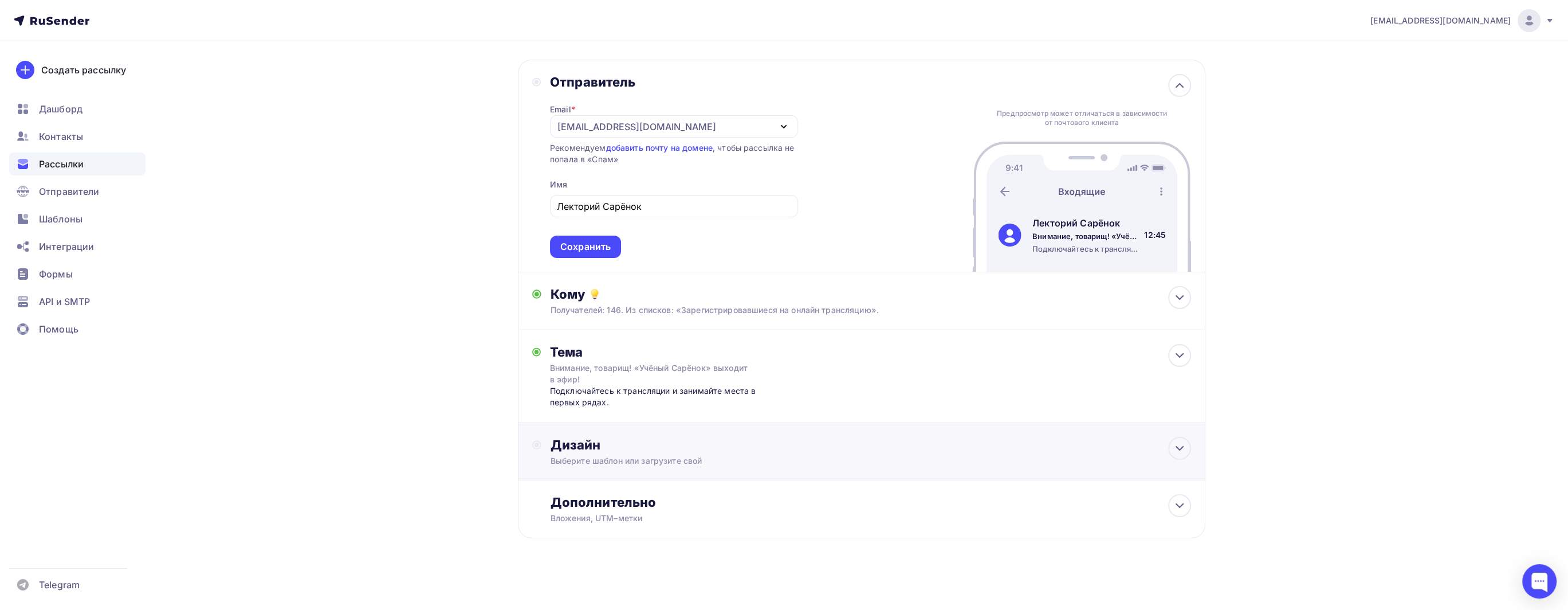
drag, startPoint x: 656, startPoint y: 446, endPoint x: 660, endPoint y: 455, distance: 9.8
click at [657, 446] on div "Дизайн" at bounding box center [870, 445] width 640 height 16
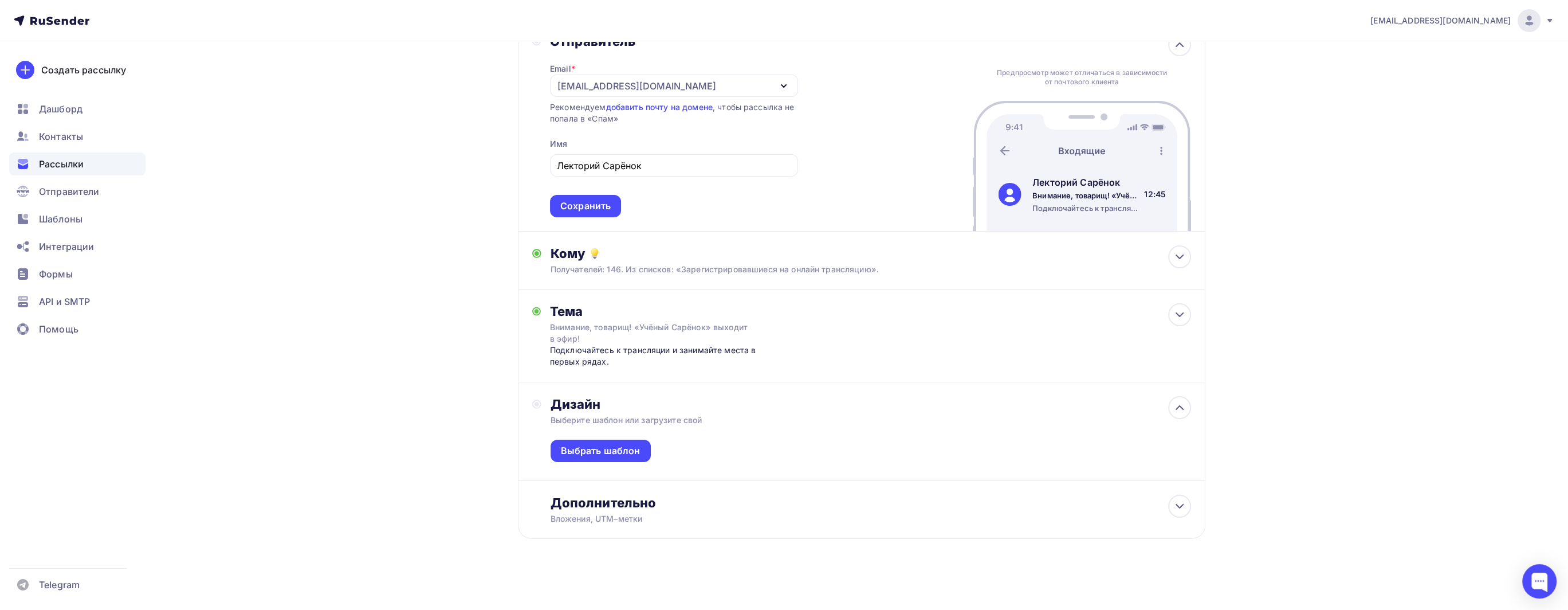
scroll to position [87, 0]
click at [627, 444] on div "Выбрать шаблон" at bounding box center [600, 450] width 80 height 13
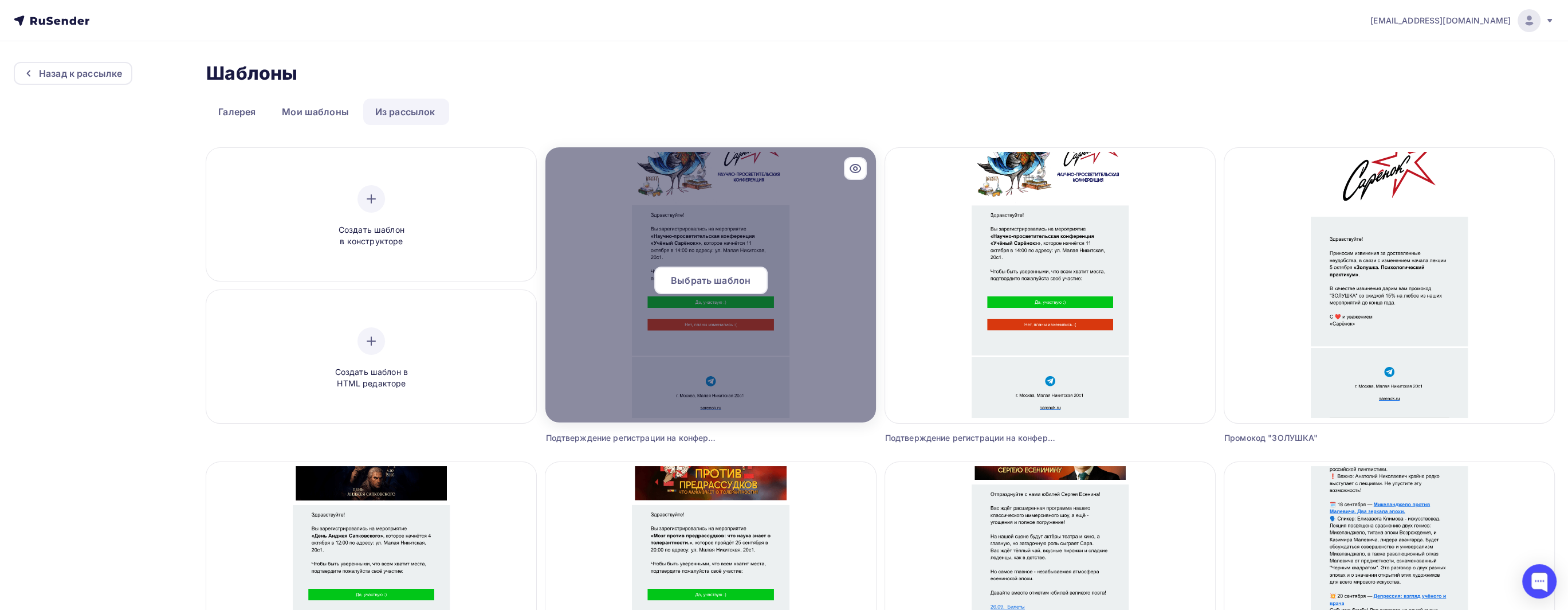
click at [728, 275] on span "Выбрать шаблон" at bounding box center [710, 280] width 80 height 14
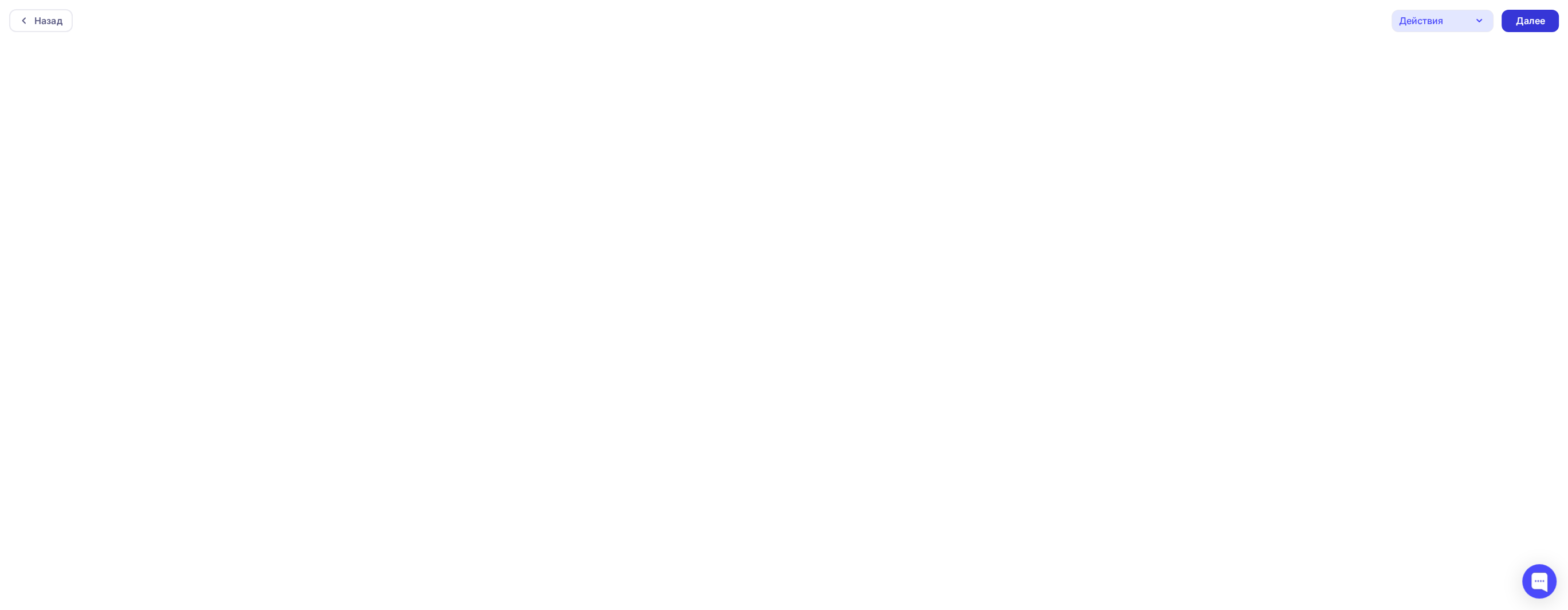
click at [1537, 16] on div "Далее" at bounding box center [1530, 21] width 30 height 13
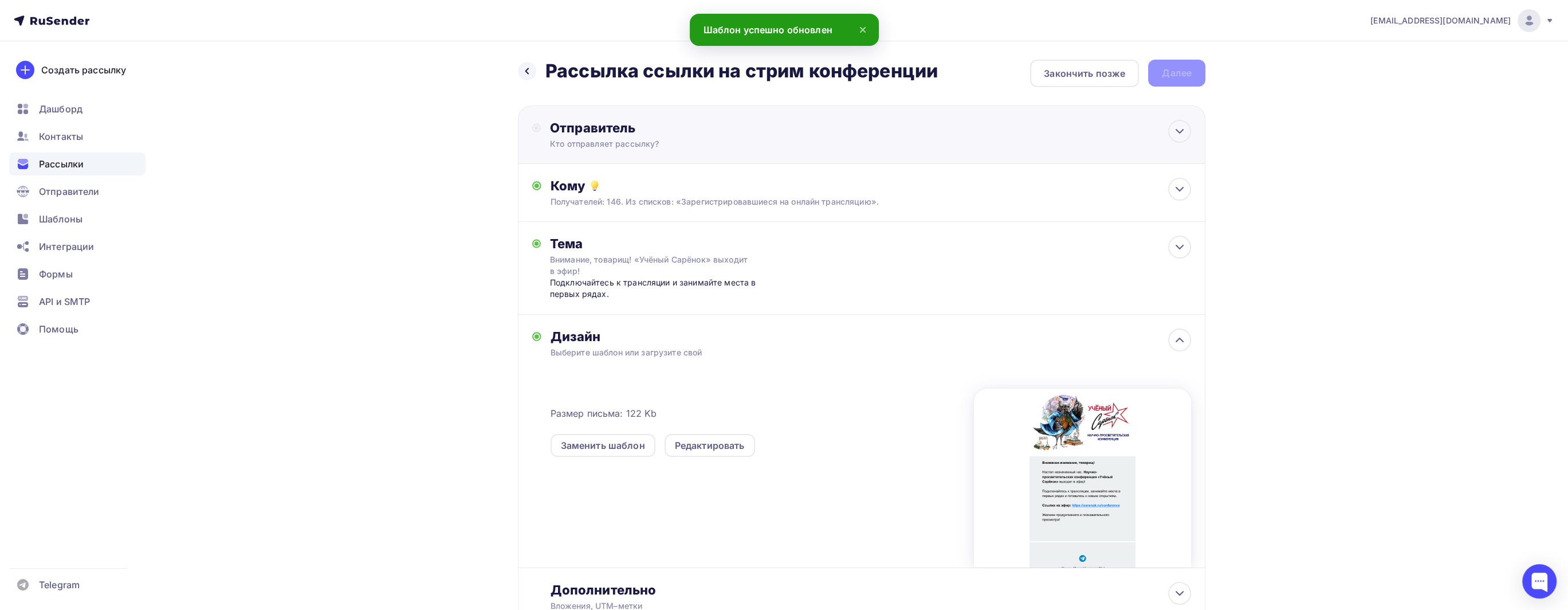
click at [665, 143] on div "Кто отправляет рассылку?" at bounding box center [661, 144] width 223 height 11
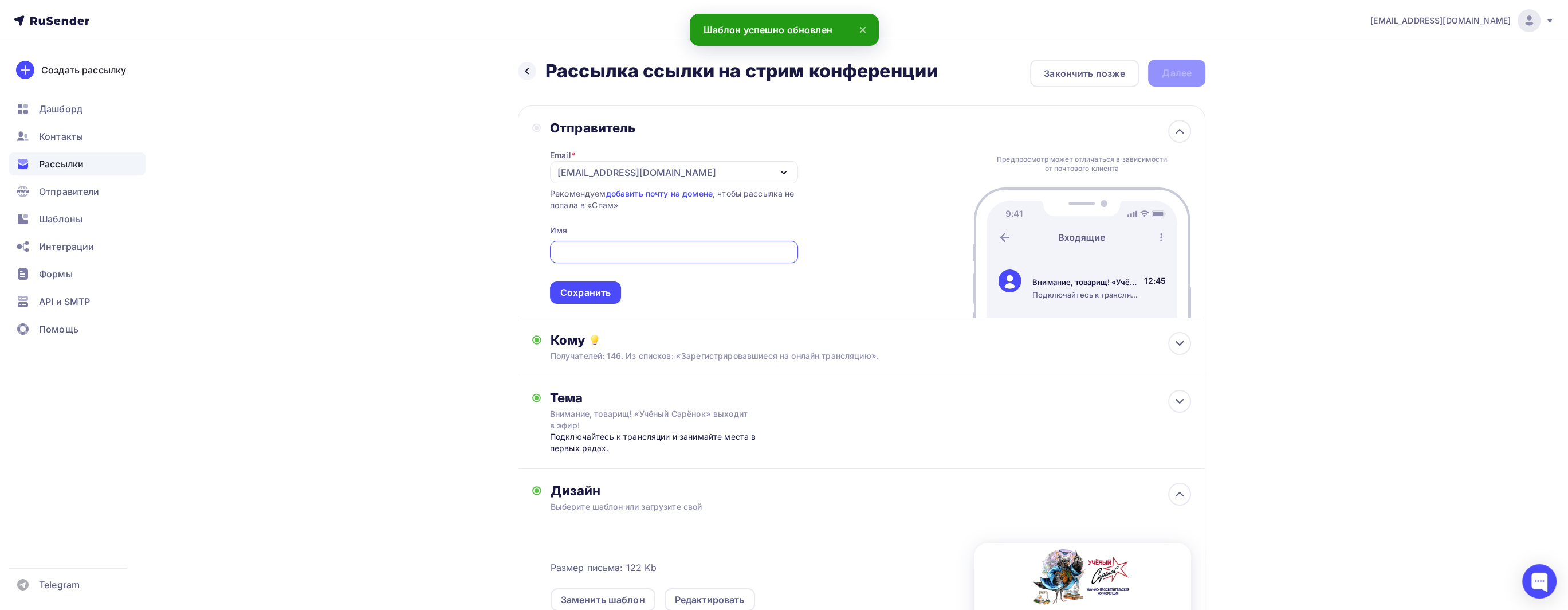
click at [664, 182] on div "[EMAIL_ADDRESS][DOMAIN_NAME]" at bounding box center [674, 172] width 248 height 23
click at [659, 207] on div "info@sarenok.ru" at bounding box center [674, 206] width 221 height 14
drag, startPoint x: 656, startPoint y: 235, endPoint x: 657, endPoint y: 250, distance: 15.0
click at [656, 243] on div "Email * info@sarenok.ru info@sarenok.ru info@sarenokbot.ru Добавить отправителя…" at bounding box center [674, 219] width 248 height 168
click at [657, 250] on input "text" at bounding box center [674, 252] width 235 height 14
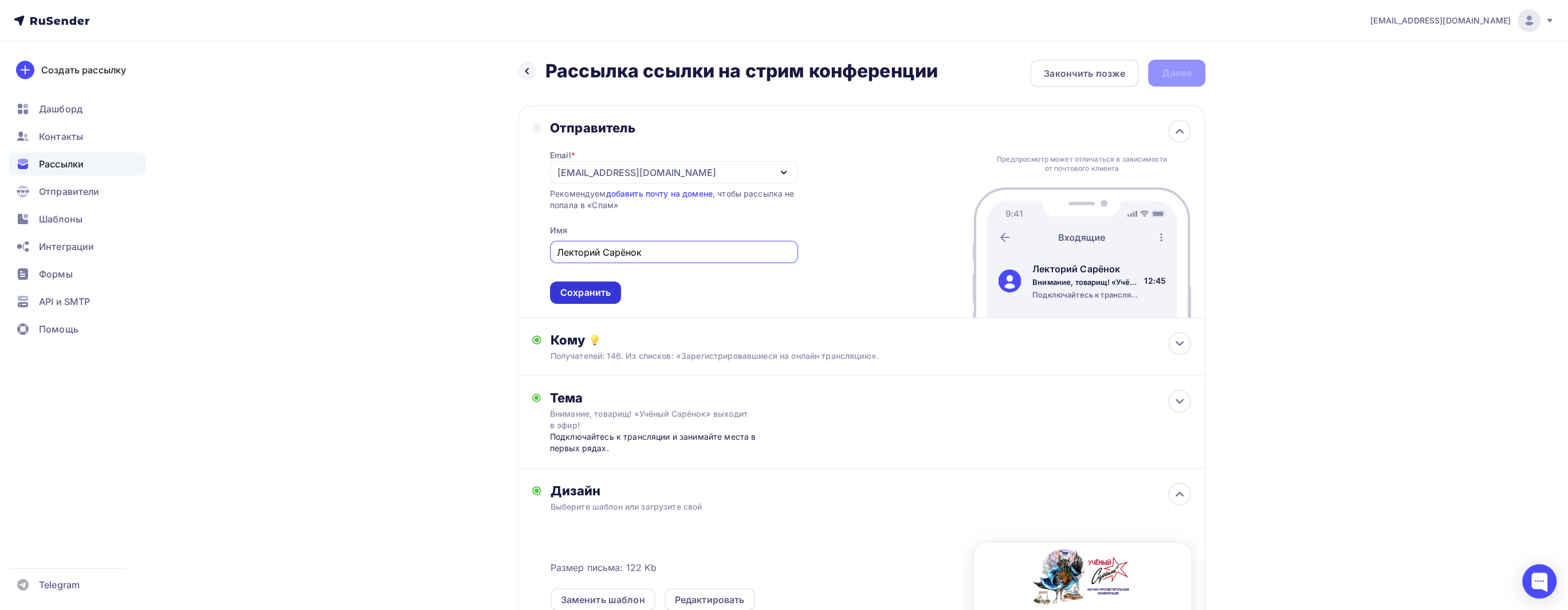
type input "Лекторий Сарёнок"
click at [566, 297] on div "Сохранить" at bounding box center [585, 293] width 71 height 23
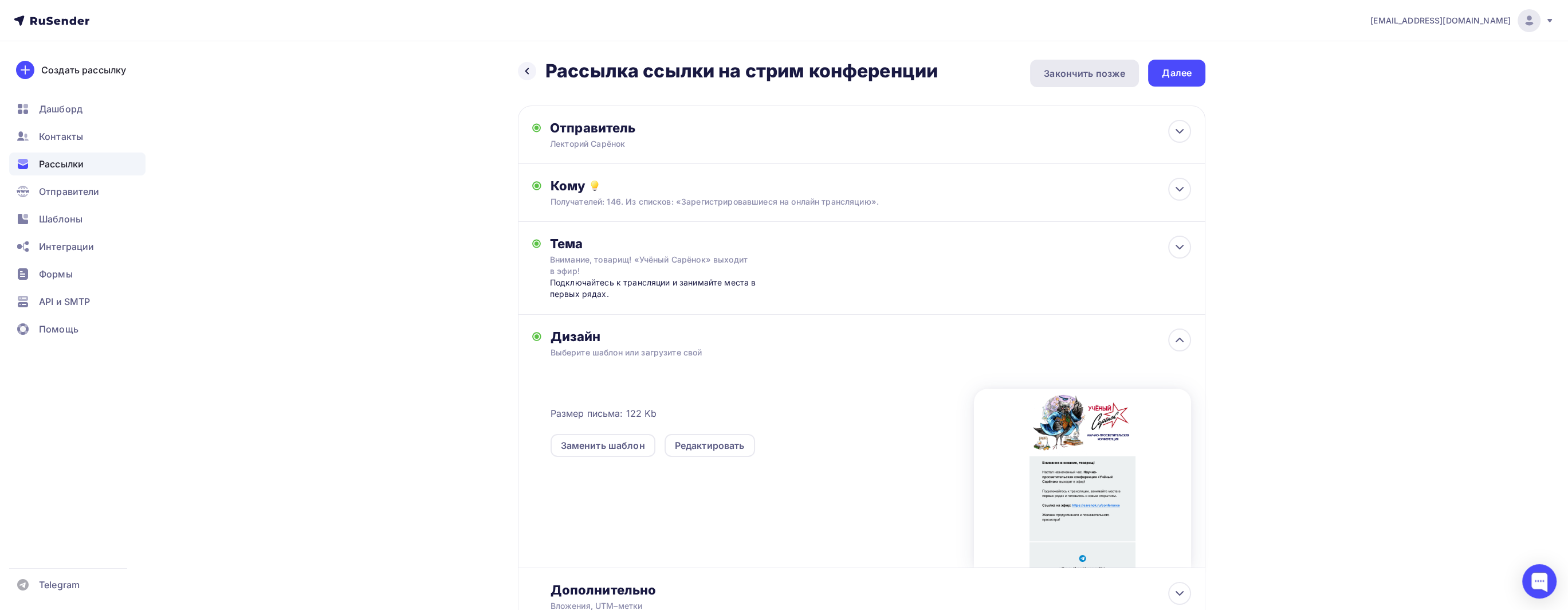
click at [1102, 65] on div "Закончить позже" at bounding box center [1084, 74] width 109 height 28
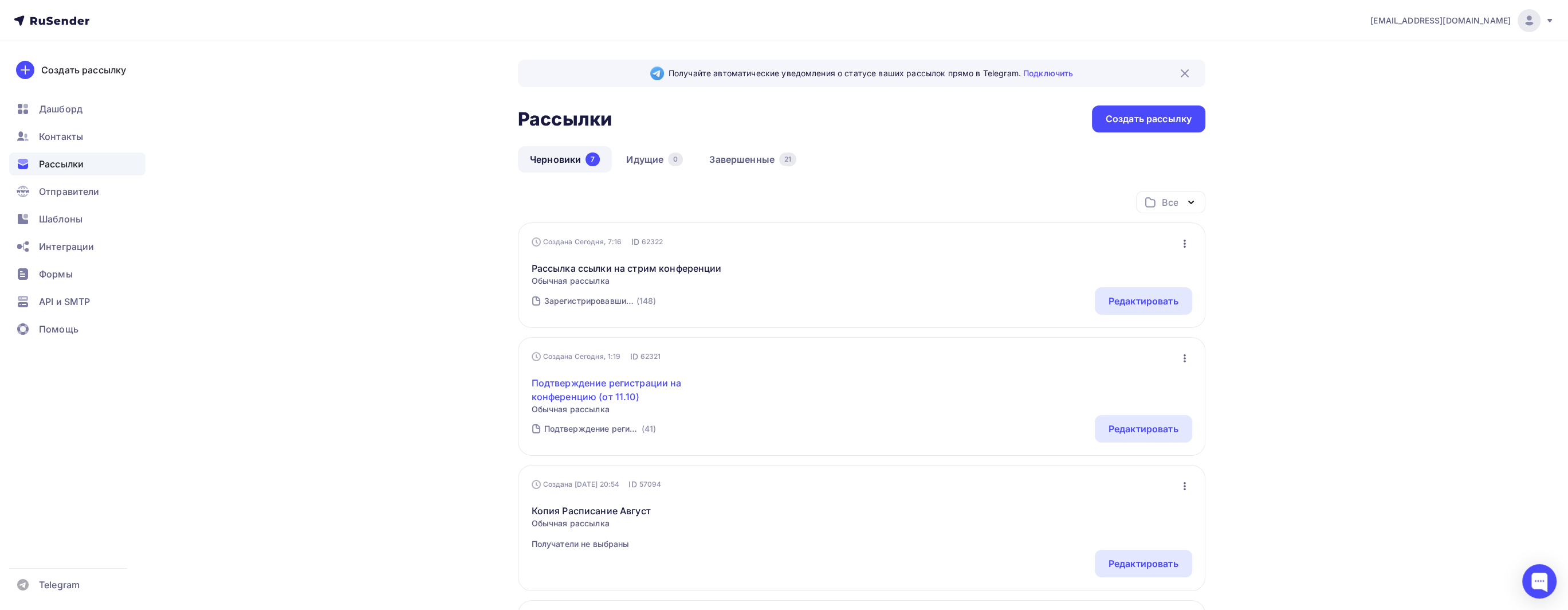
click at [635, 392] on link "Подтверждение регистрации на конференцию (от 11.10)" at bounding box center [630, 390] width 197 height 28
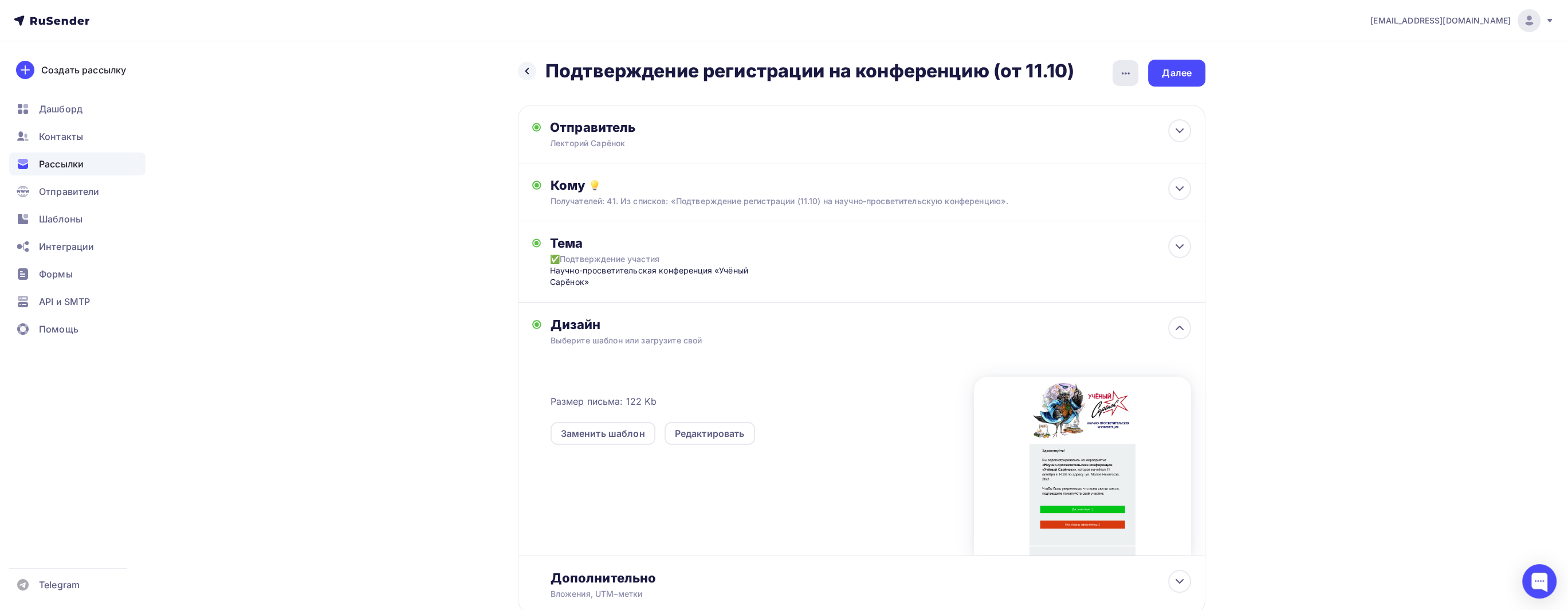
click at [1131, 76] on icon "button" at bounding box center [1126, 74] width 14 height 14
click at [1128, 77] on icon "button" at bounding box center [1126, 74] width 14 height 14
click at [1188, 81] on div "Далее" at bounding box center [1176, 73] width 57 height 27
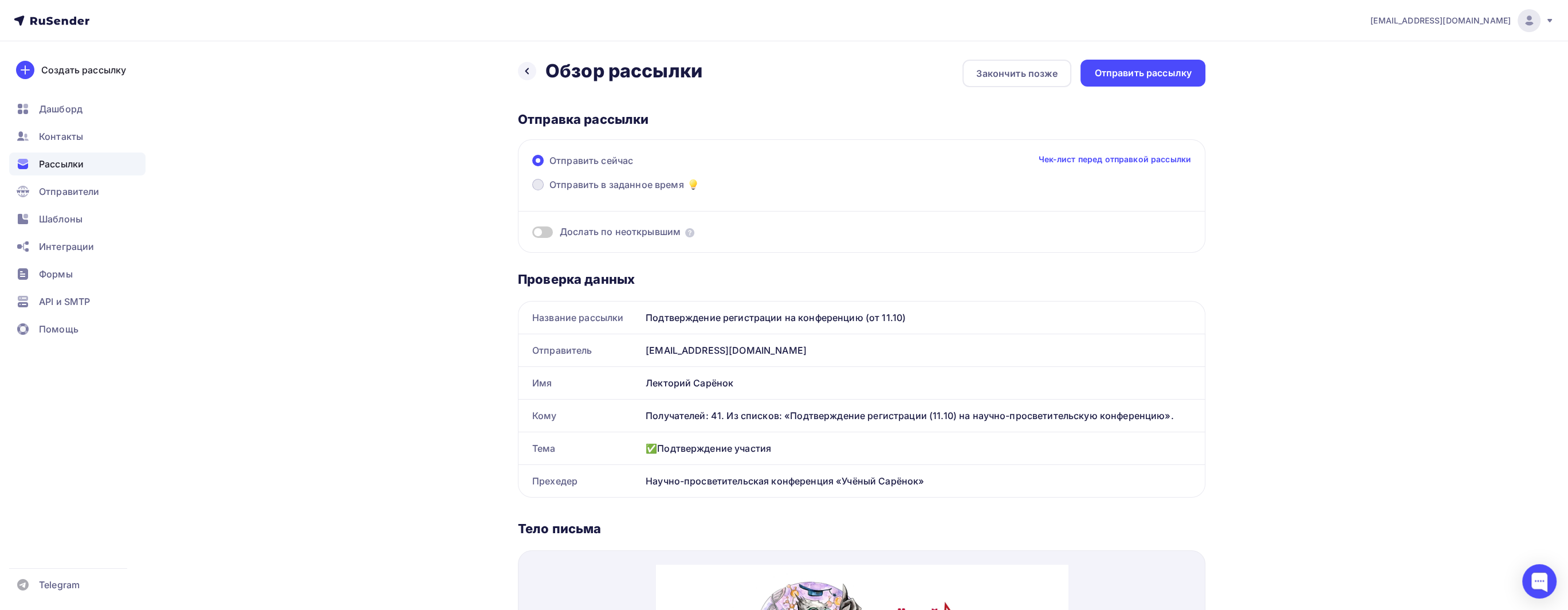
click at [594, 185] on span "Отправить в заданное время" at bounding box center [617, 185] width 134 height 14
click at [549, 191] on input "Отправить в заданное время" at bounding box center [549, 191] width 0 height 0
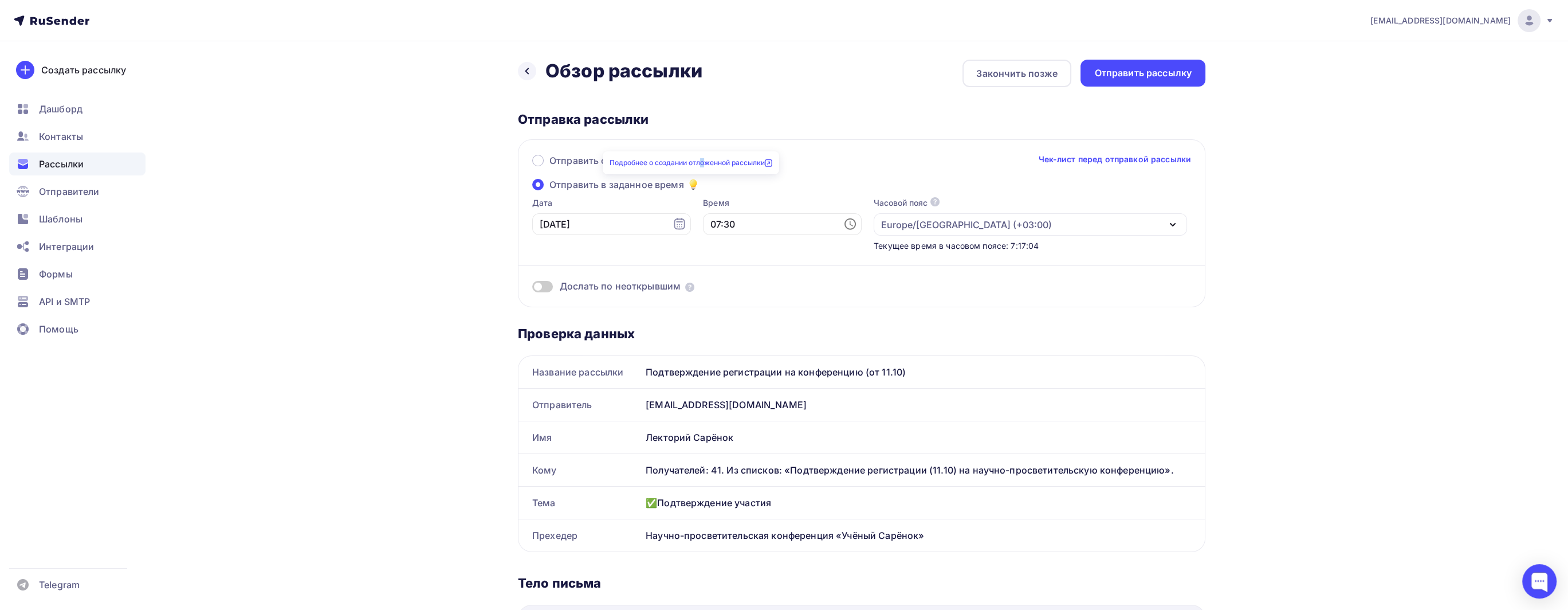
drag, startPoint x: 703, startPoint y: 169, endPoint x: 696, endPoint y: 183, distance: 15.7
click at [703, 178] on body "info@sarenokbot.ru Аккаунт Тарифы Выйти Создать рассылку Дашборд Контакты Рассы…" at bounding box center [784, 305] width 1568 height 610
click at [718, 185] on div "Отправить сейчас Чек-лист перед отправкой рассылки Отправить в заданное время Д…" at bounding box center [862, 223] width 688 height 168
click at [693, 186] on icon at bounding box center [693, 186] width 5 height 2
click at [549, 191] on input "Отправить в заданное время" at bounding box center [549, 191] width 0 height 0
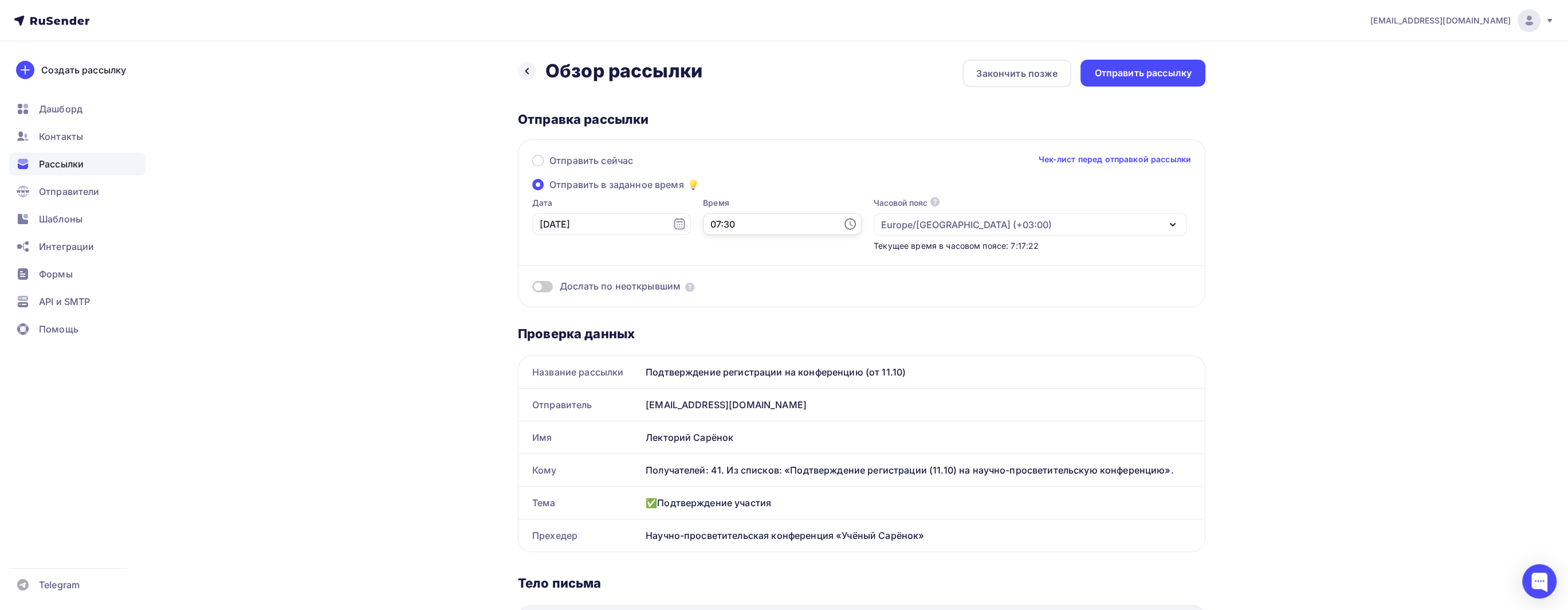
scroll to position [550, 0]
click at [728, 228] on input "07:30" at bounding box center [782, 224] width 158 height 22
click at [724, 282] on li "09" at bounding box center [719, 281] width 59 height 18
click at [784, 335] on li "30" at bounding box center [783, 336] width 59 height 18
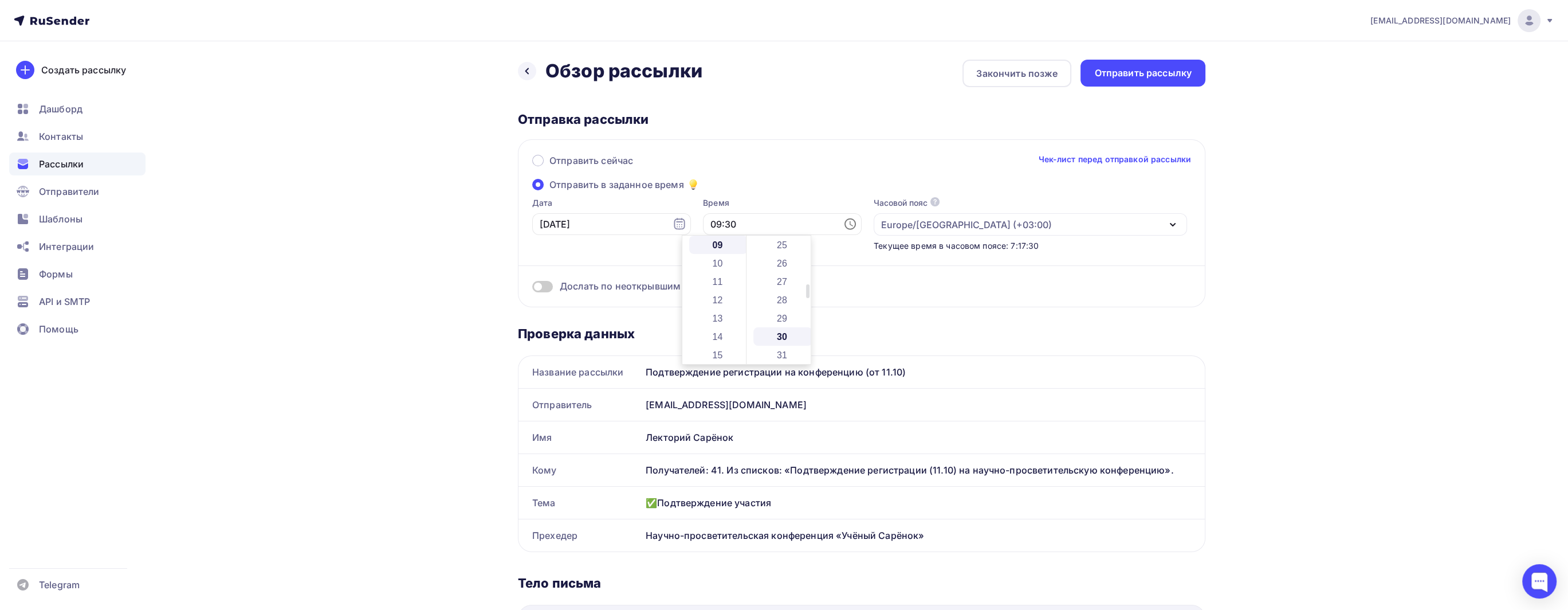
scroll to position [550, 0]
click at [1290, 299] on div "info@sarenokbot.ru Аккаунт Тарифы Выйти Создать рассылку Дашборд Контакты Рассы…" at bounding box center [784, 589] width 1568 height 1178
click at [753, 230] on input "09:30" at bounding box center [782, 224] width 158 height 22
click at [781, 247] on li "00" at bounding box center [783, 245] width 59 height 18
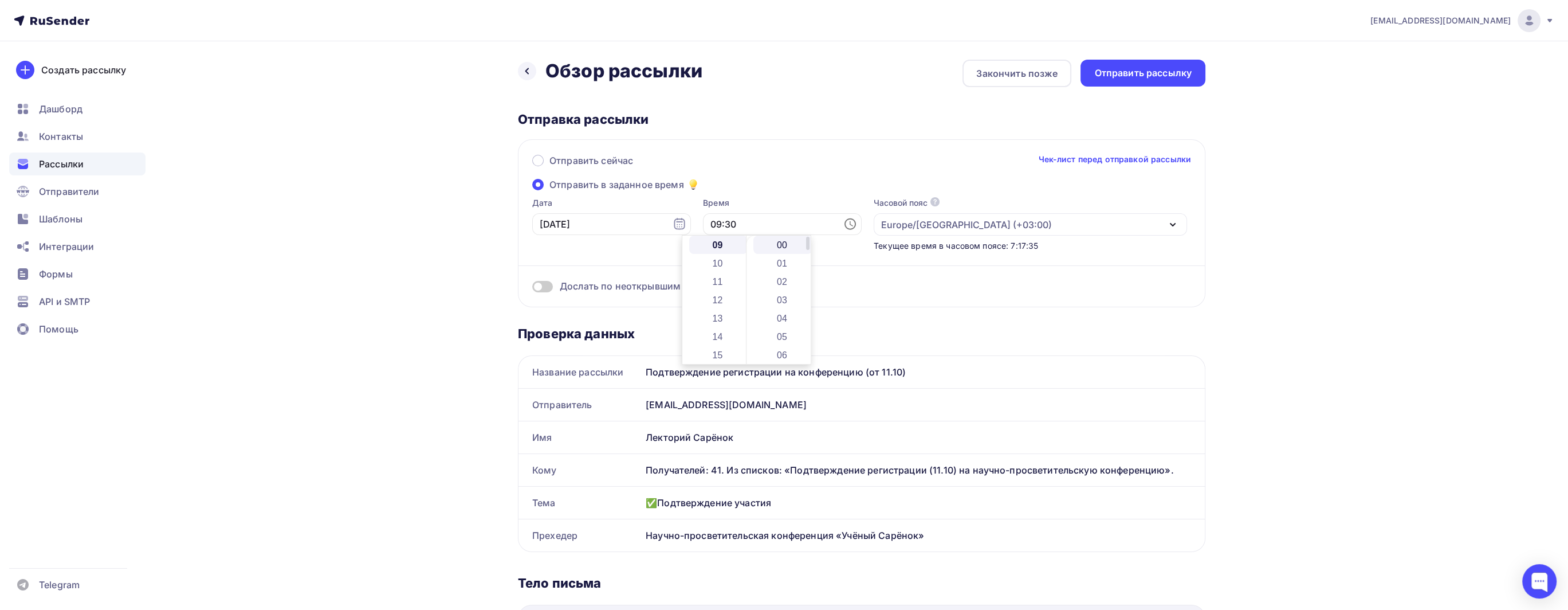
type input "09:00"
click at [843, 121] on div "Отправка рассылки" at bounding box center [862, 119] width 688 height 16
drag, startPoint x: 787, startPoint y: 316, endPoint x: 796, endPoint y: 313, distance: 9.5
click at [1116, 77] on div "Отправить рассылку" at bounding box center [1143, 73] width 97 height 13
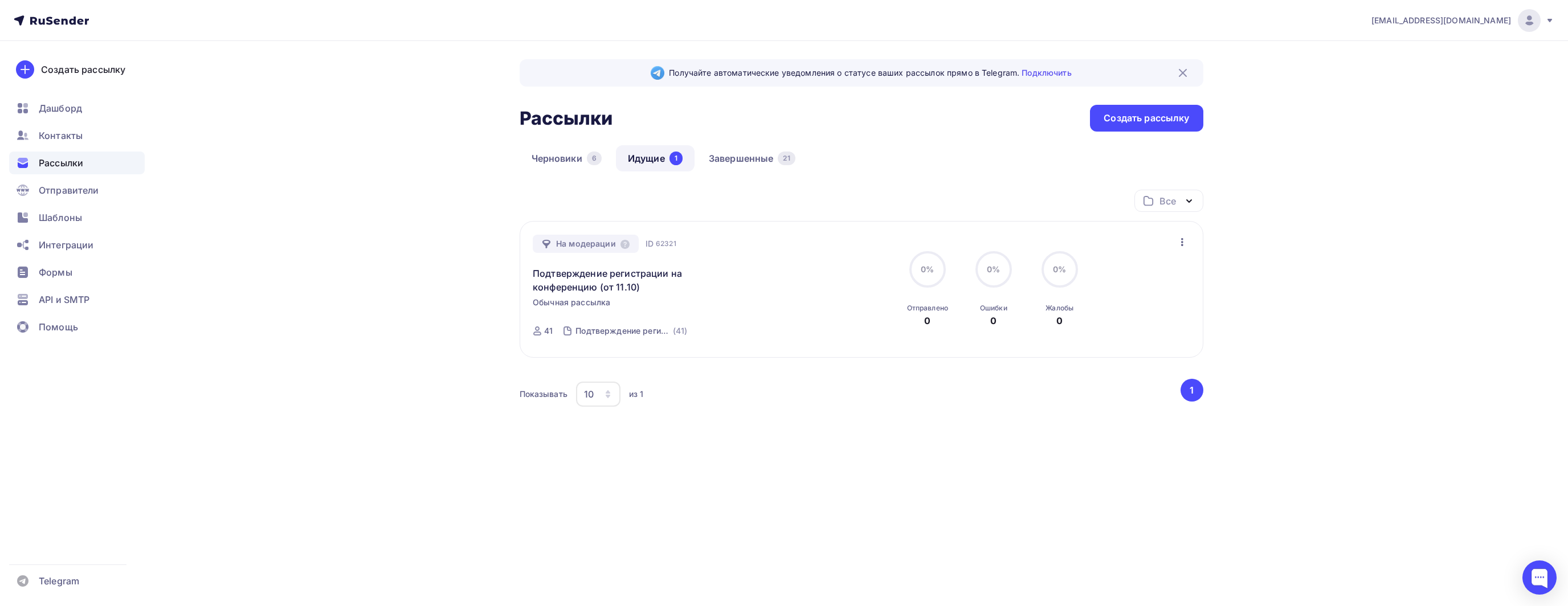
click at [261, 238] on div "info@sarenokbot.ru Аккаунт Тарифы Выйти Создать рассылку Дашборд Контакты Рассы…" at bounding box center [784, 261] width 1568 height 523
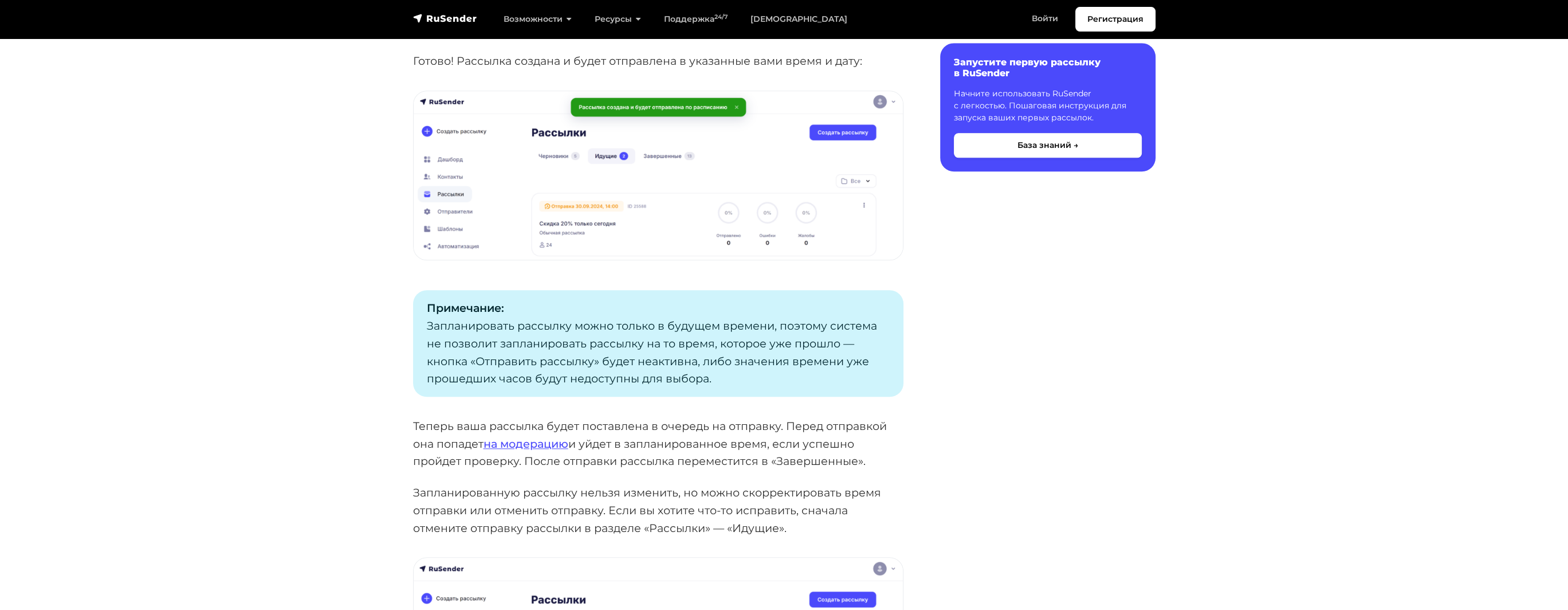
scroll to position [1949, 0]
